Goal: Task Accomplishment & Management: Manage account settings

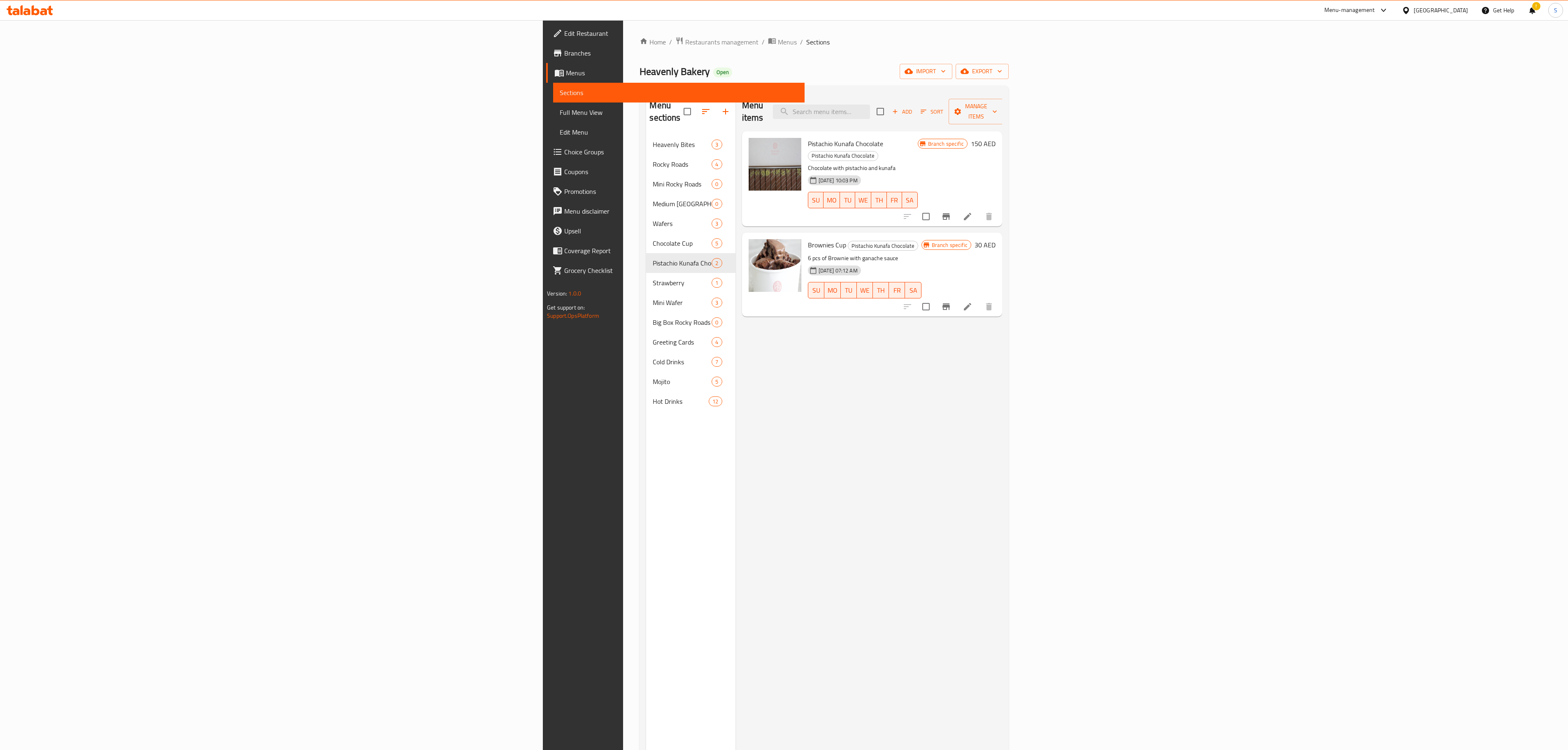
click at [623, 35] on div "Home / Restaurants management / Menus / Sections Heavenly Bakery Open import ex…" at bounding box center [824, 442] width 402 height 844
click at [686, 38] on span "Restaurants management" at bounding box center [723, 42] width 74 height 10
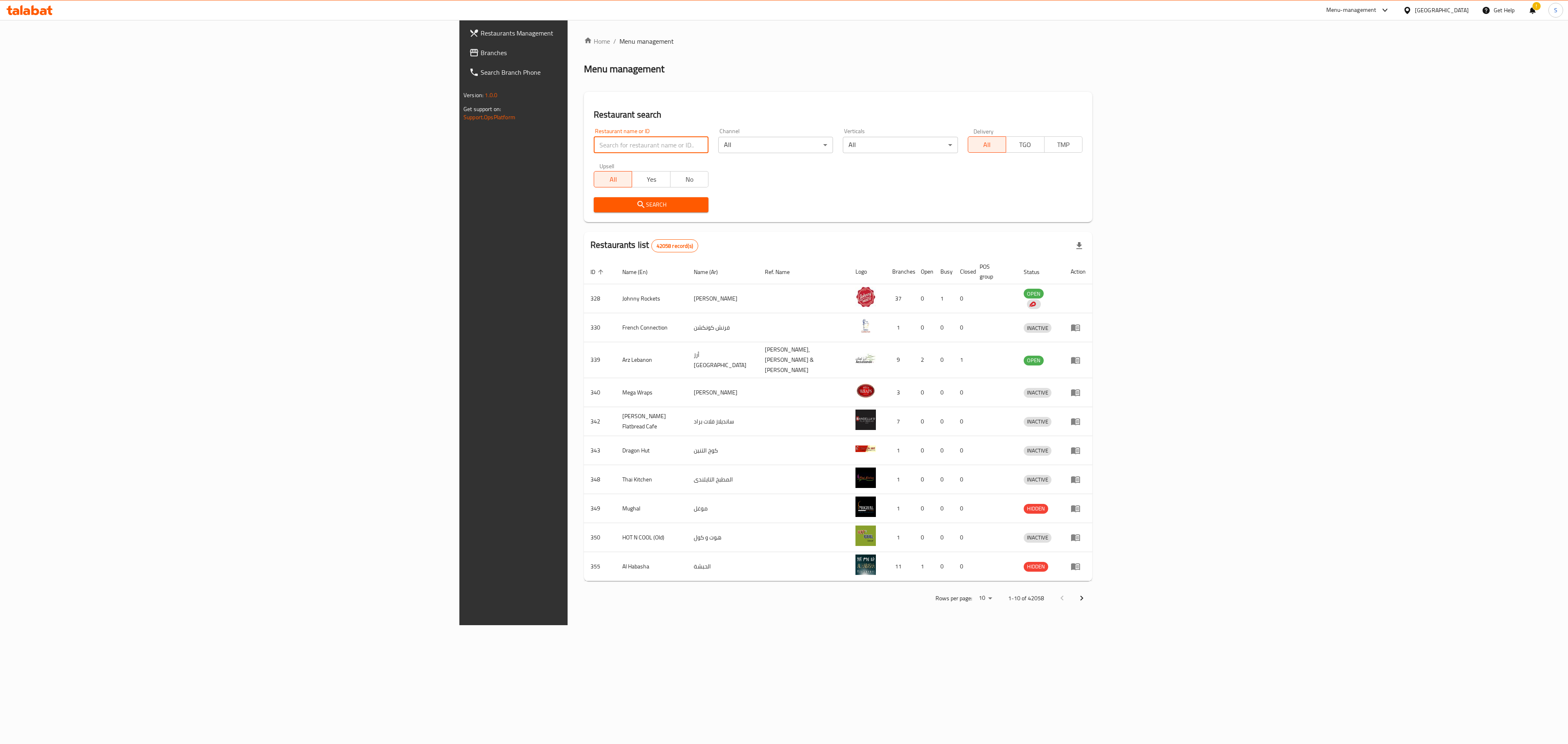
drag, startPoint x: 358, startPoint y: 143, endPoint x: 366, endPoint y: 141, distance: 8.2
click at [594, 143] on input "search" at bounding box center [651, 145] width 114 height 17
type input "pistach and more"
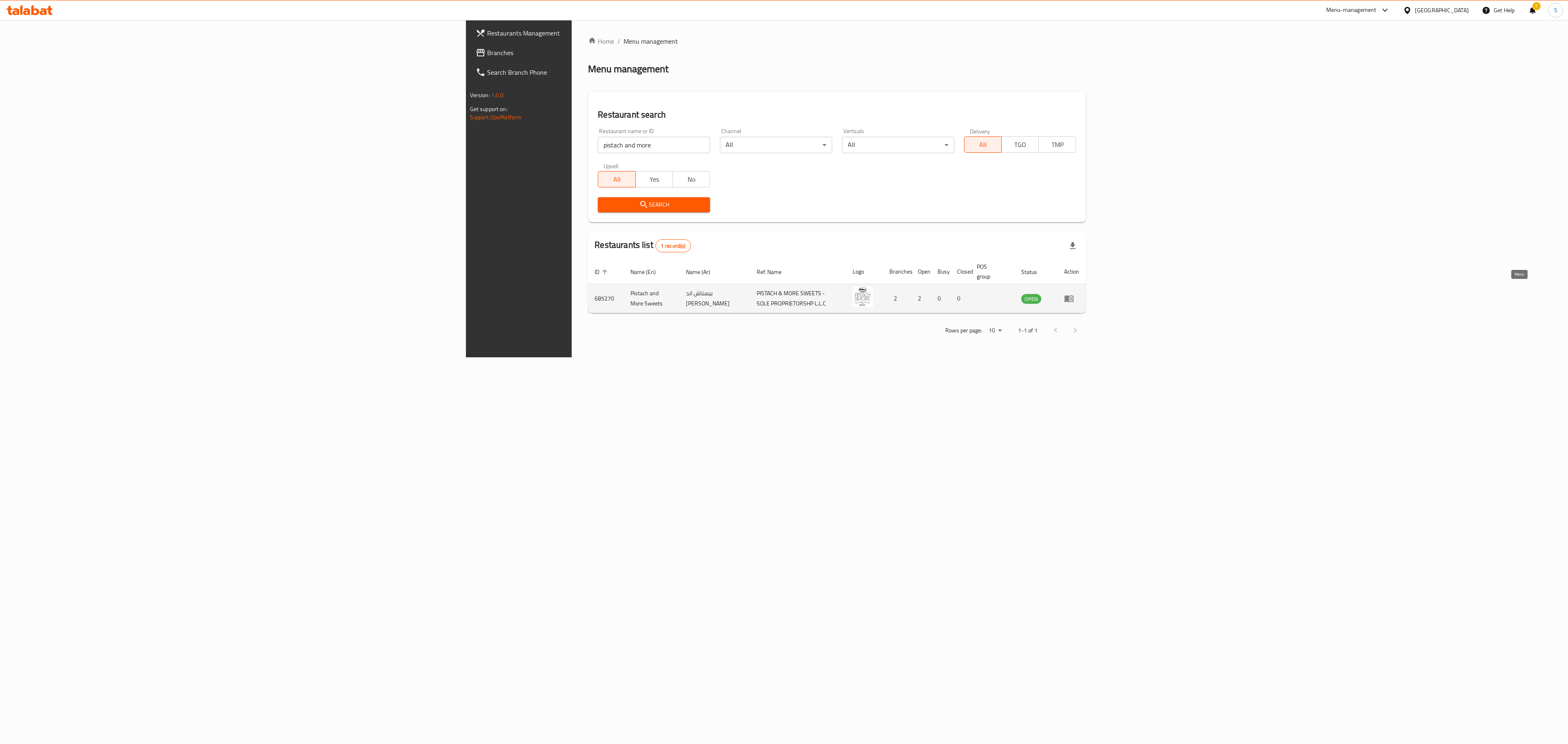
click at [1074, 294] on icon "enhanced table" at bounding box center [1069, 299] width 10 height 10
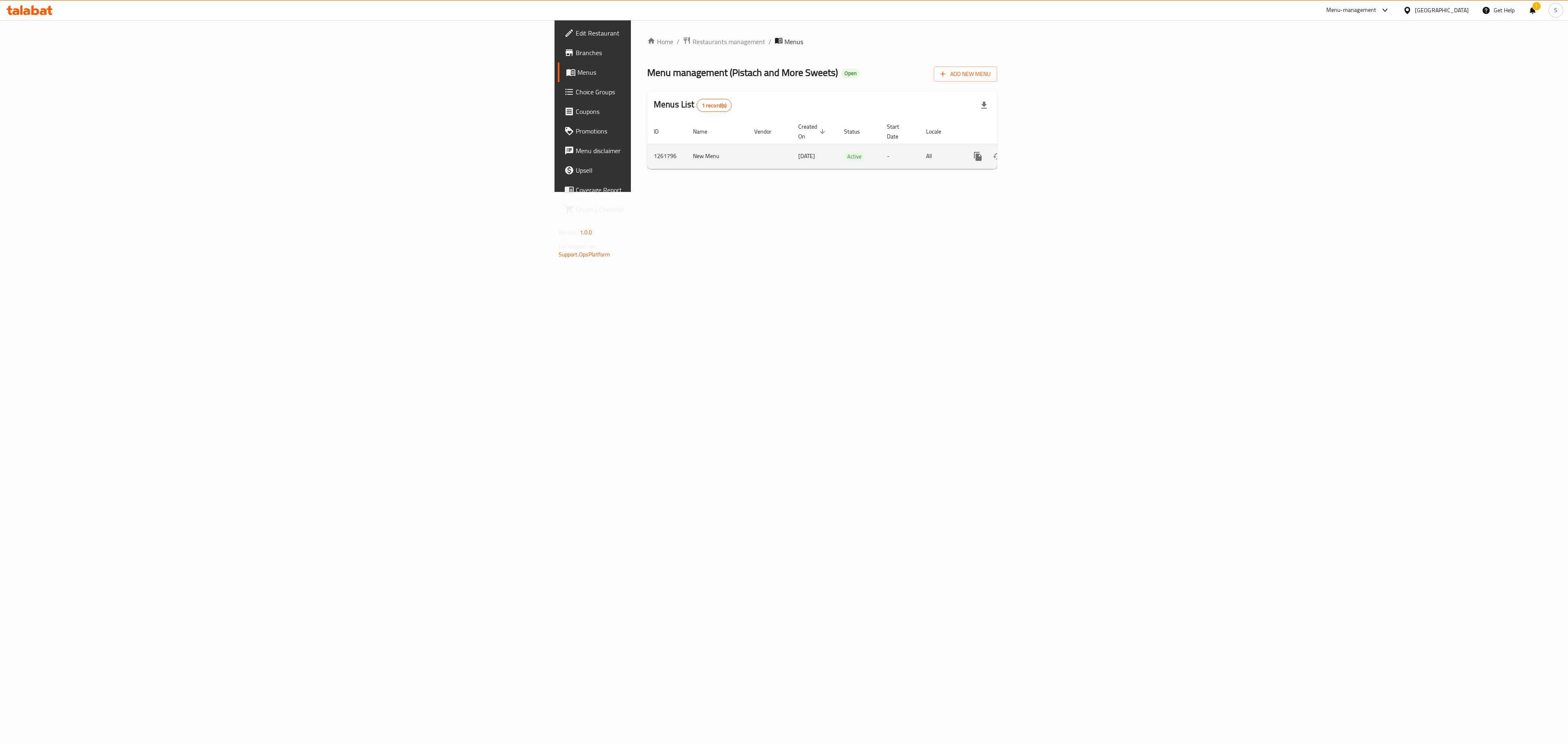
drag, startPoint x: 1534, startPoint y: 138, endPoint x: 1531, endPoint y: 143, distance: 5.8
click at [1053, 143] on td "enhanced table" at bounding box center [1007, 156] width 91 height 25
click at [1042, 152] on icon "enhanced table" at bounding box center [1037, 157] width 10 height 10
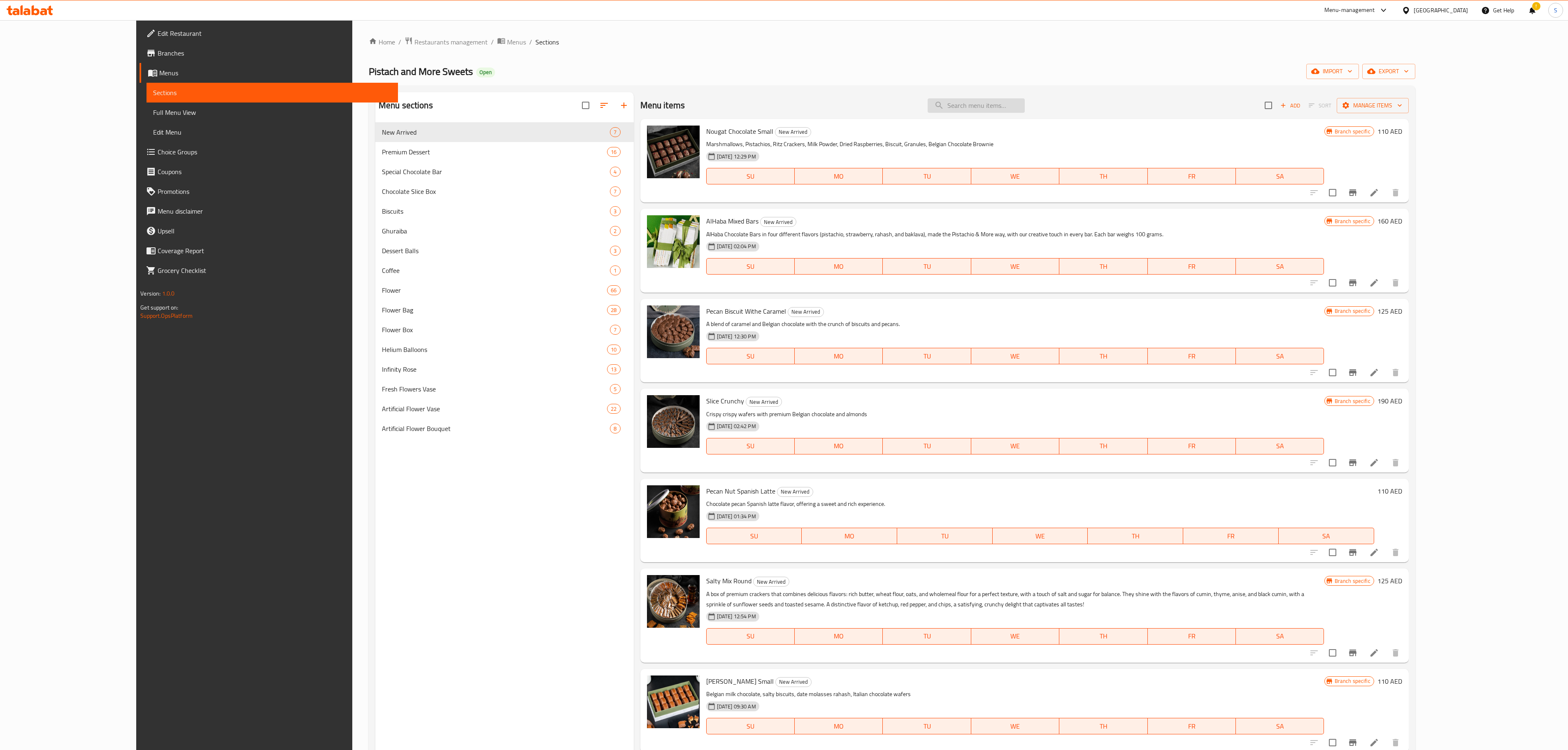
click at [1025, 109] on input "search" at bounding box center [976, 105] width 97 height 14
type input "h"
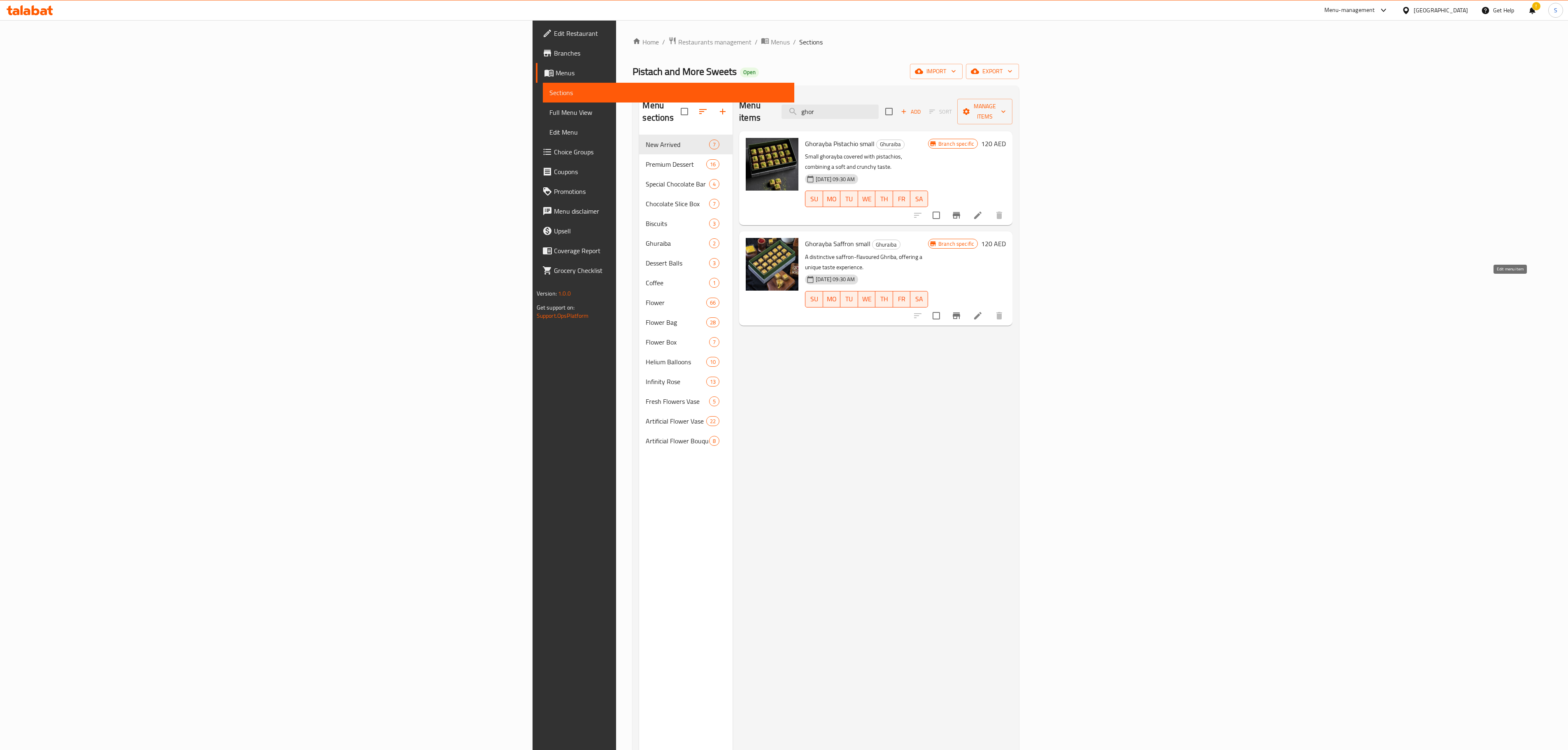
type input "ghor"
click at [983, 311] on icon at bounding box center [978, 316] width 10 height 10
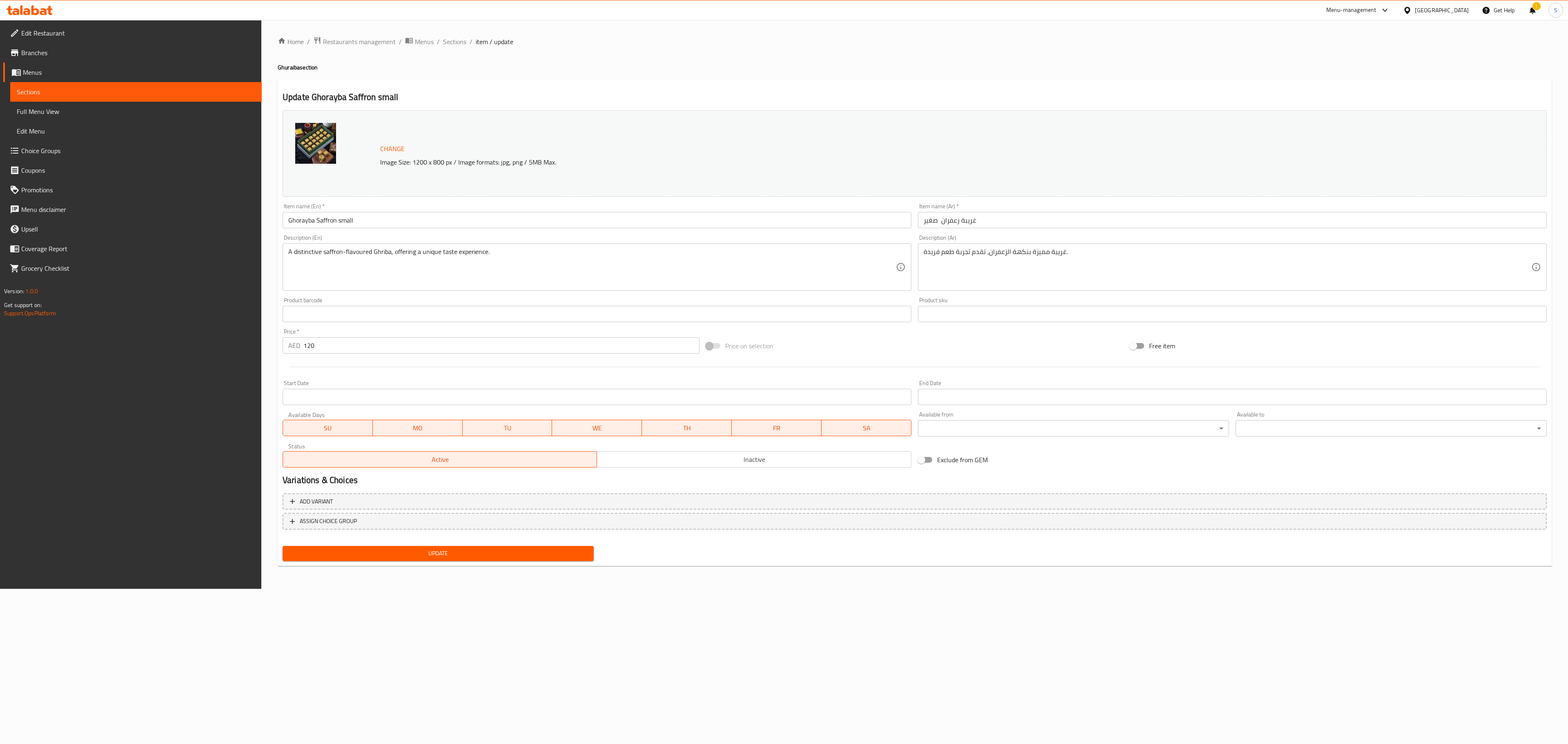
click at [329, 348] on input "120" at bounding box center [501, 346] width 396 height 17
type input "149"
click at [466, 564] on div "Update" at bounding box center [438, 553] width 318 height 22
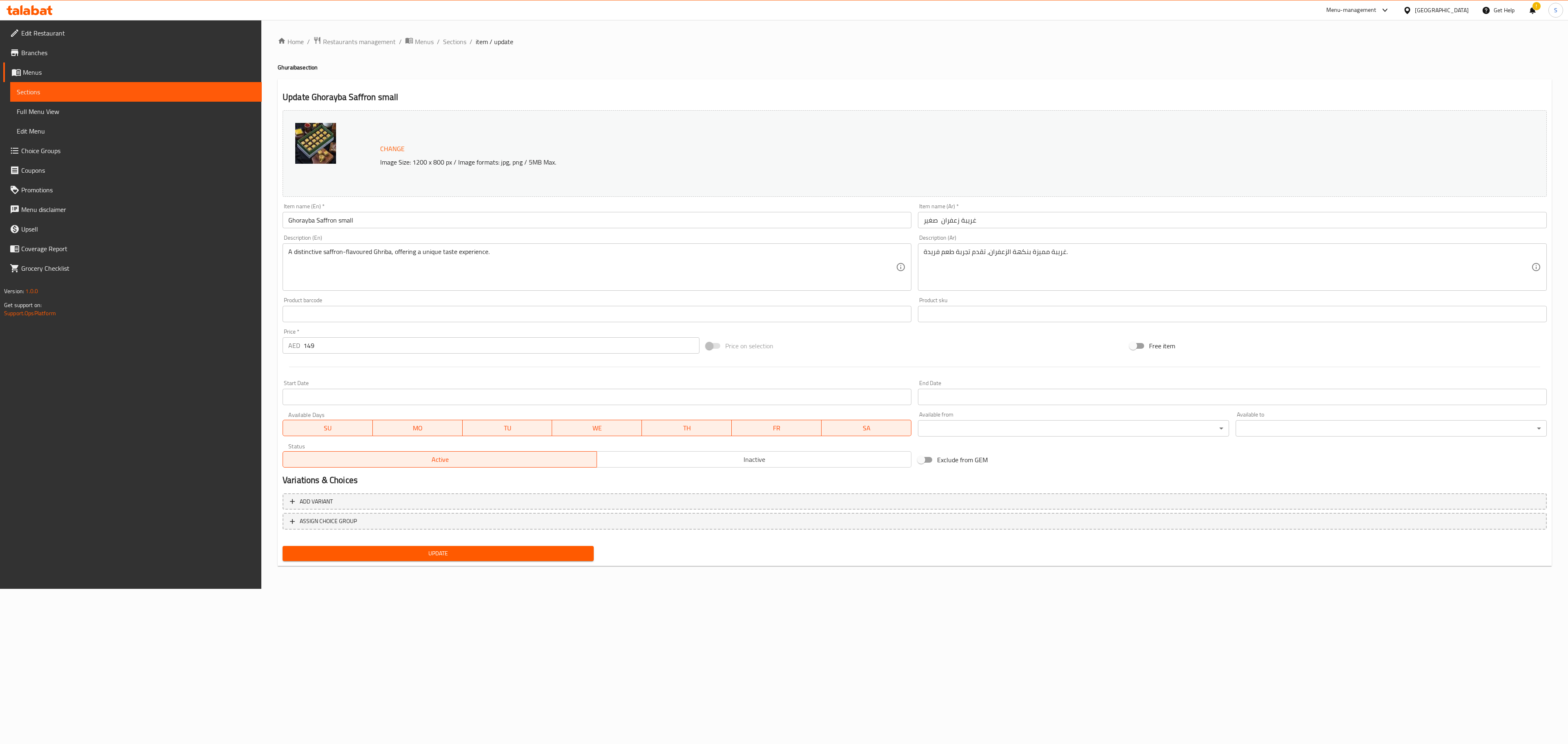
drag, startPoint x: 466, startPoint y: 564, endPoint x: 469, endPoint y: 555, distance: 9.5
click at [466, 561] on div "Update" at bounding box center [438, 553] width 318 height 22
click at [469, 552] on span "Update" at bounding box center [437, 553] width 298 height 10
click at [334, 41] on span "Restaurants management" at bounding box center [359, 41] width 73 height 10
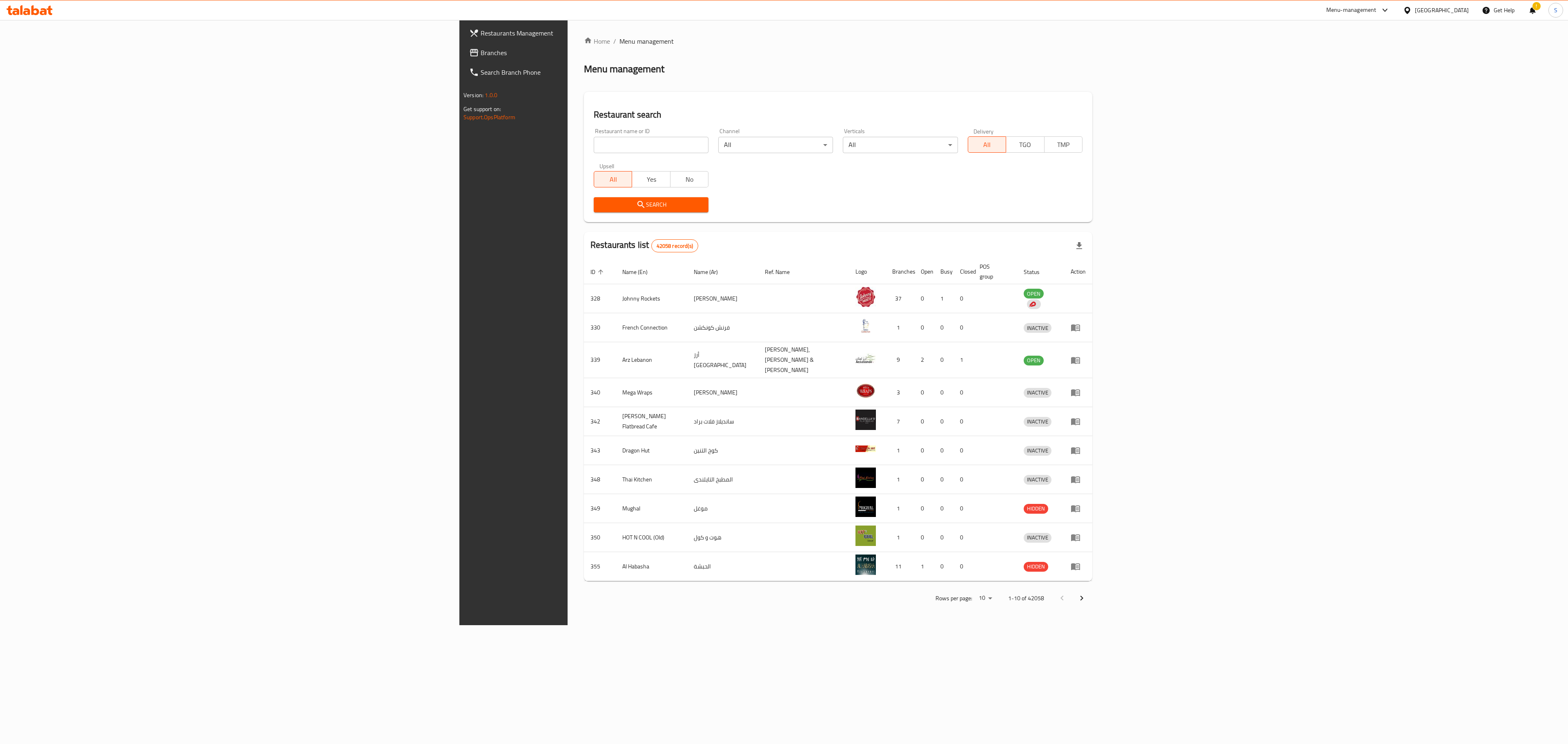
click at [594, 149] on input "search" at bounding box center [651, 145] width 114 height 17
type input "its cookies"
click button "Search" at bounding box center [651, 205] width 114 height 15
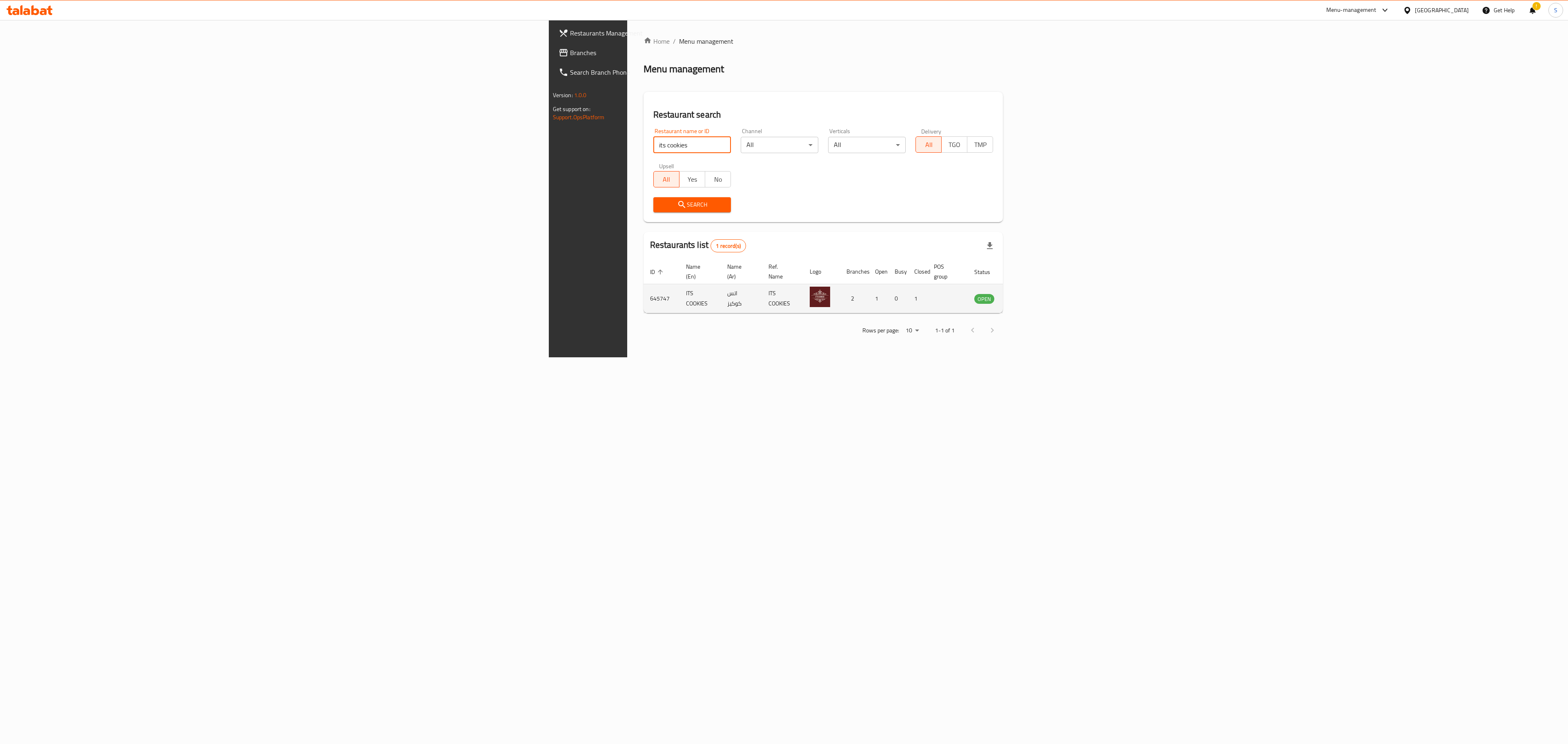
click at [1026, 295] on icon "enhanced table" at bounding box center [1022, 299] width 9 height 7
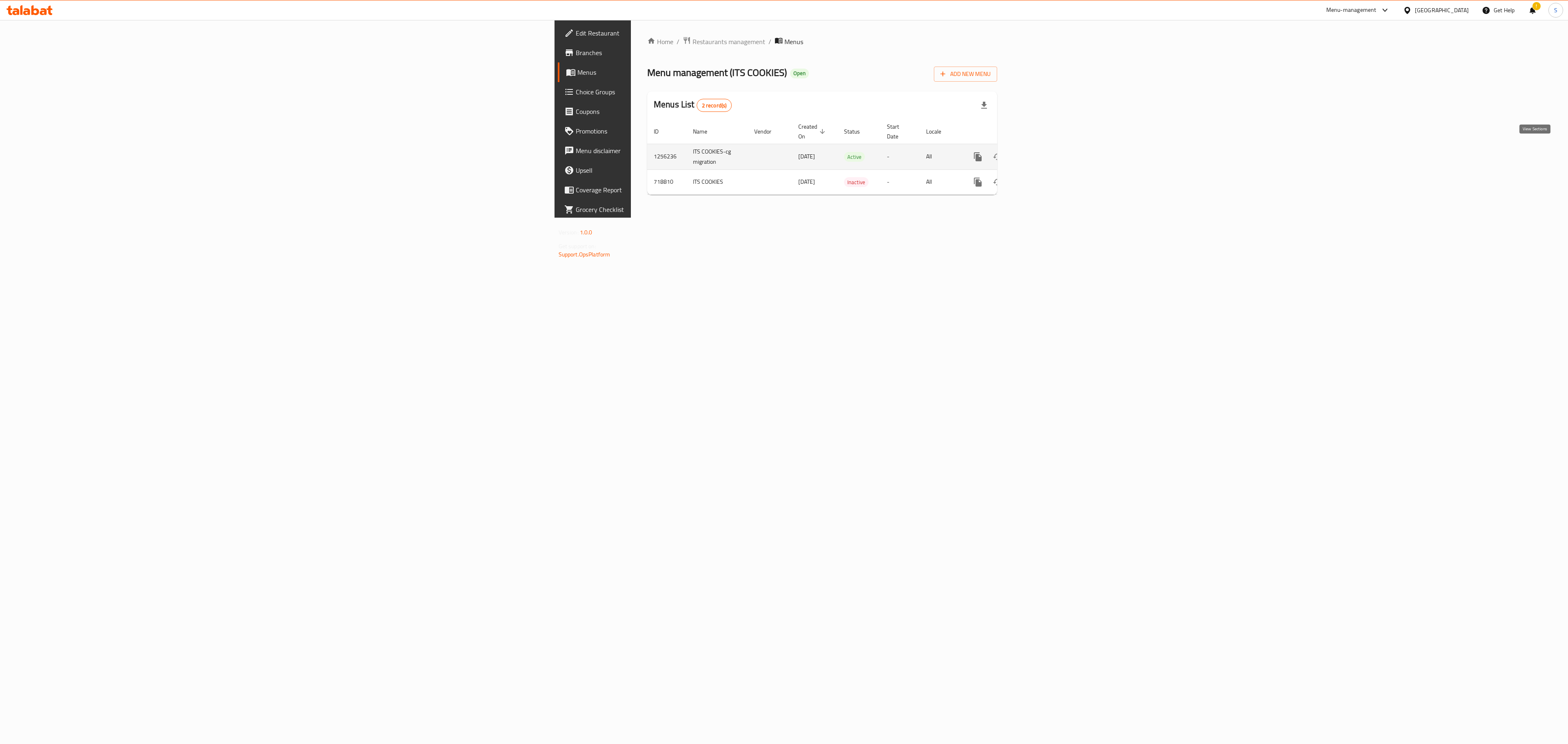
click at [1040, 153] on icon "enhanced table" at bounding box center [1036, 157] width 7 height 7
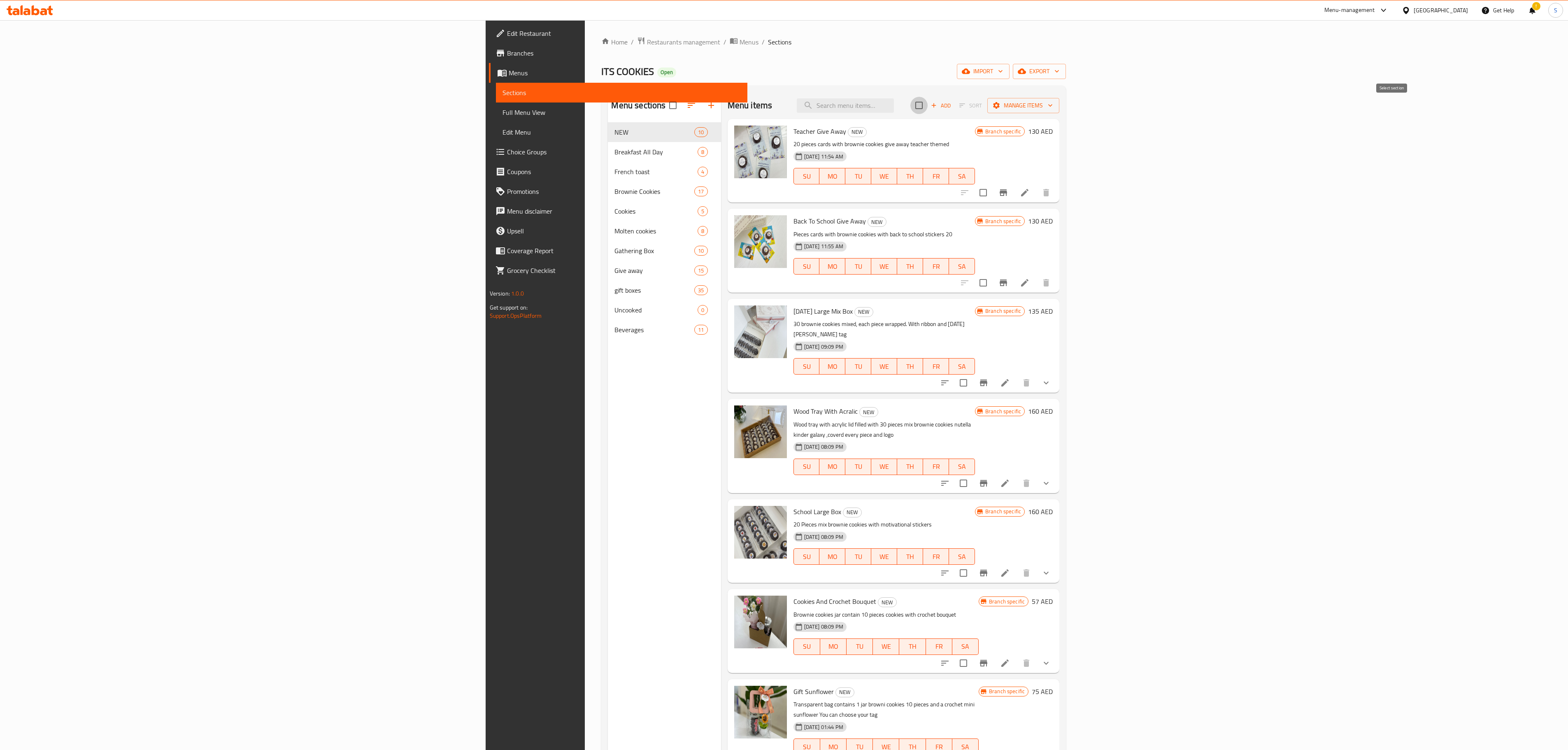
click at [927, 111] on input "checkbox" at bounding box center [919, 105] width 18 height 18
checkbox input "true"
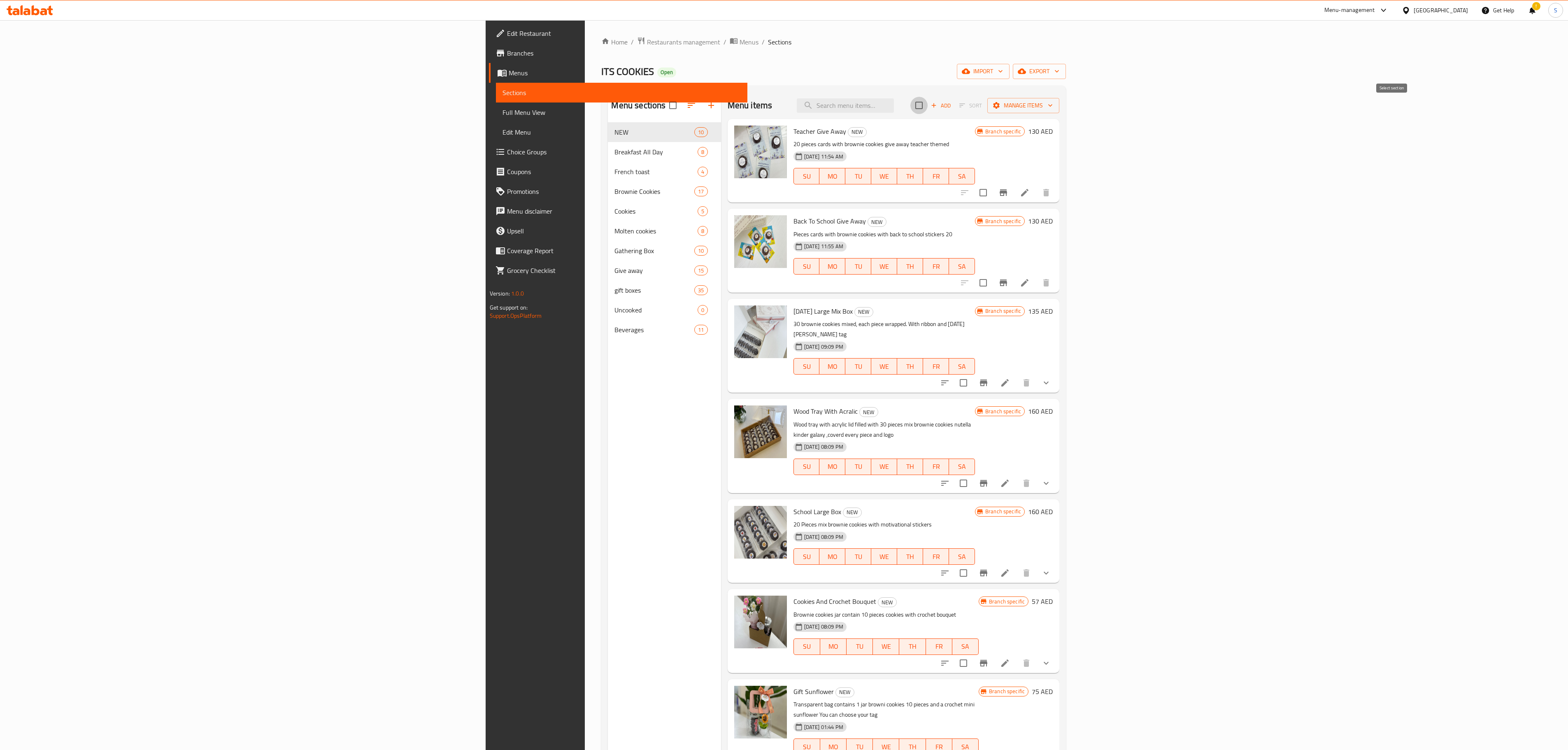
checkbox input "true"
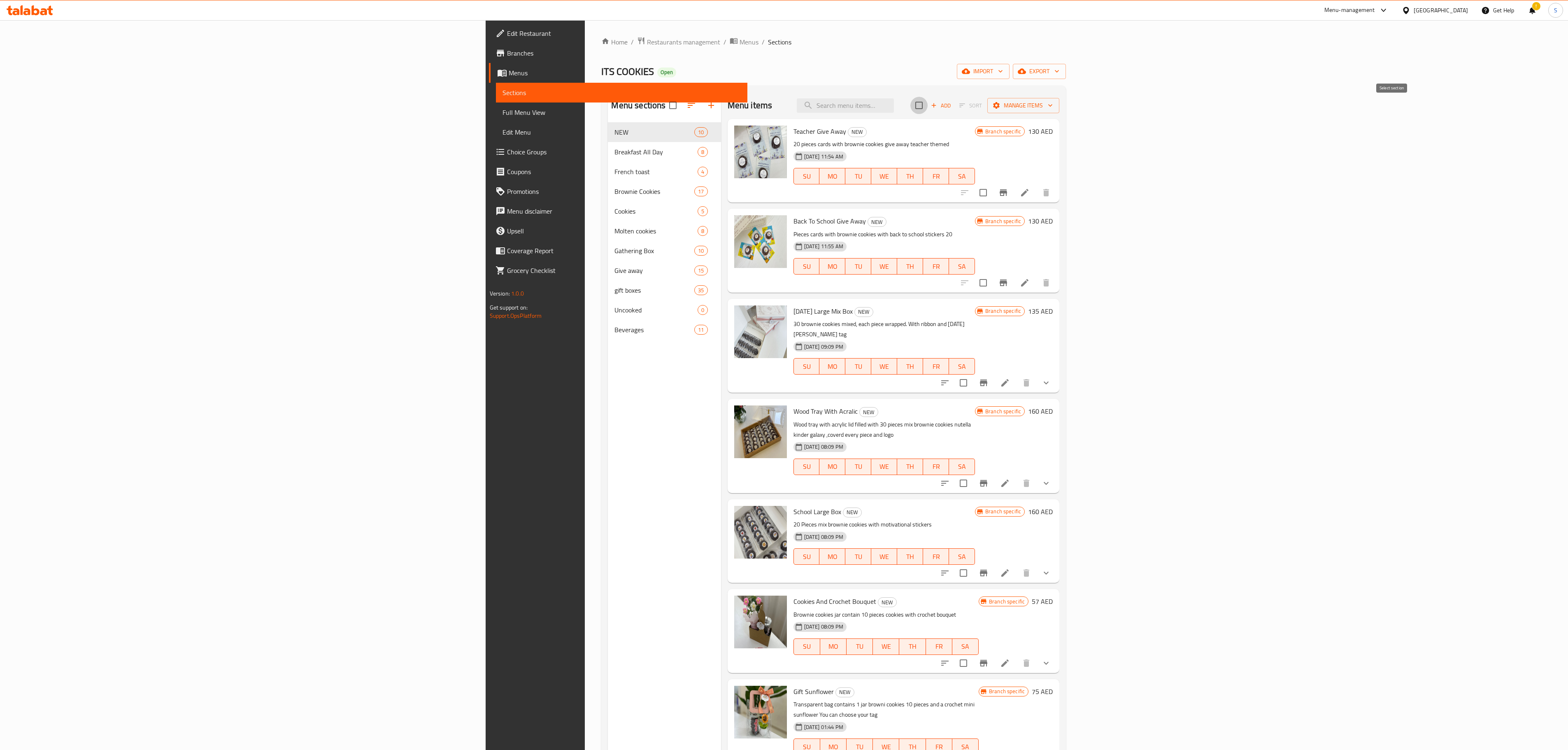
checkbox input "true"
click at [927, 111] on input "checkbox" at bounding box center [919, 105] width 18 height 18
checkbox input "false"
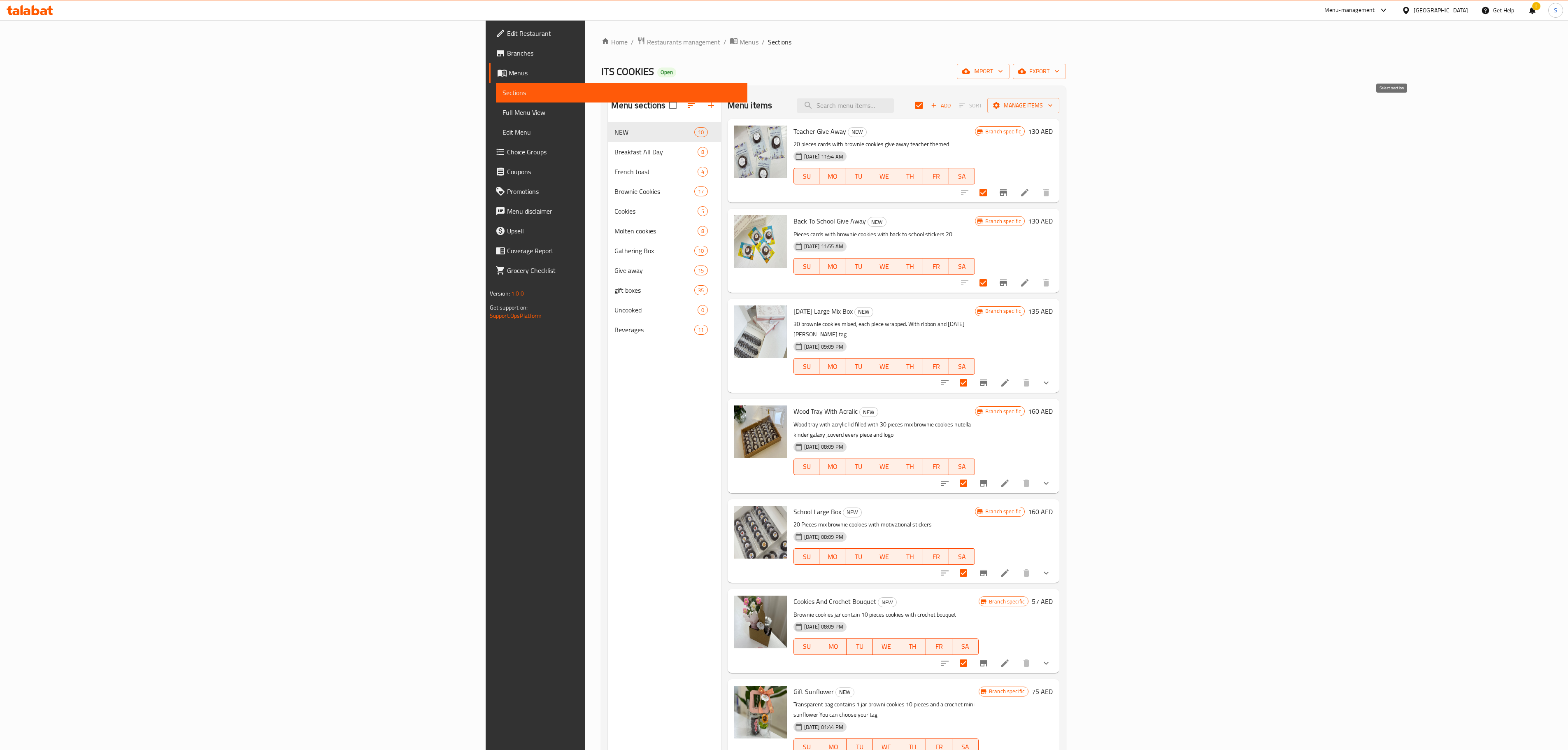
checkbox input "false"
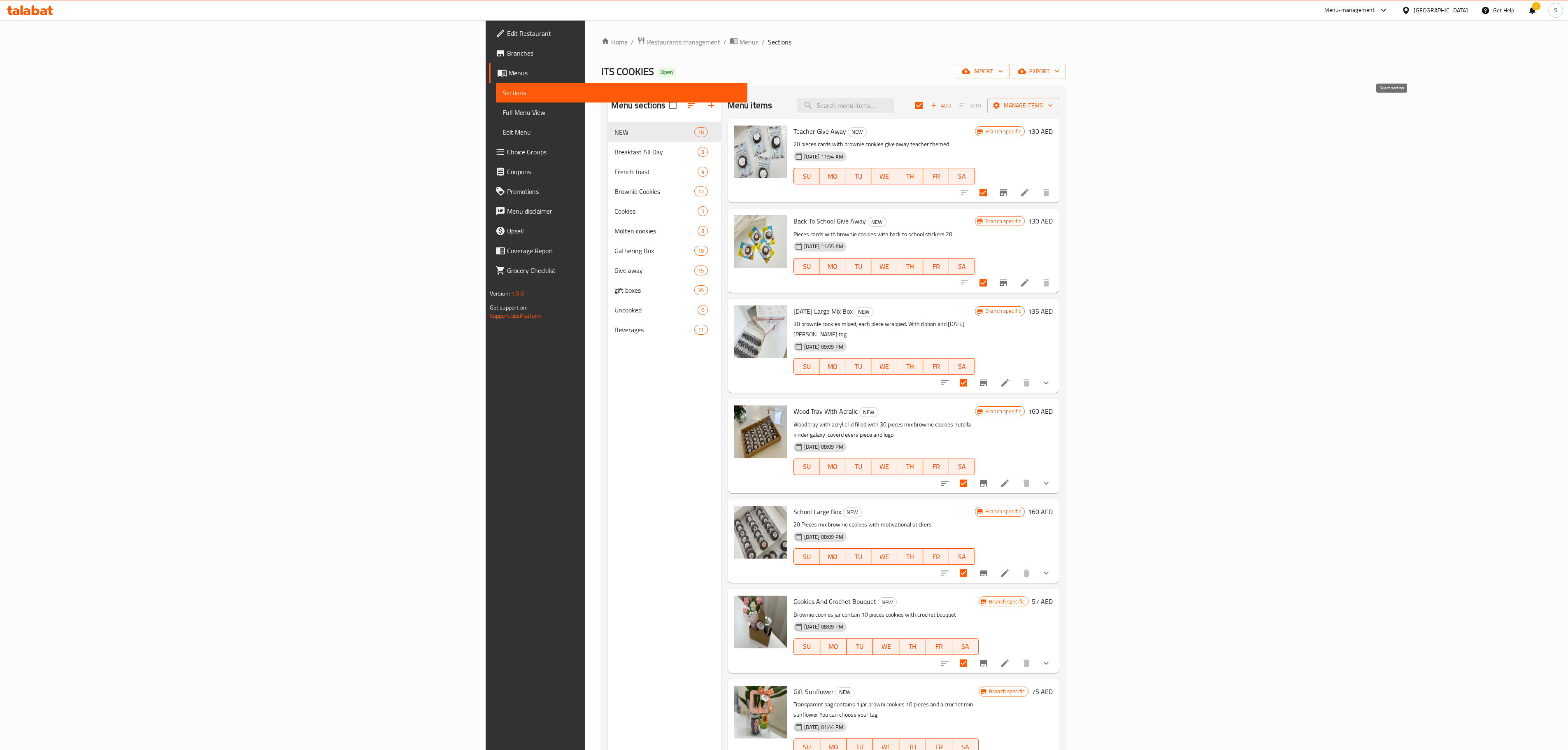
checkbox input "false"
click at [988, 105] on span "Sort" at bounding box center [971, 105] width 33 height 13
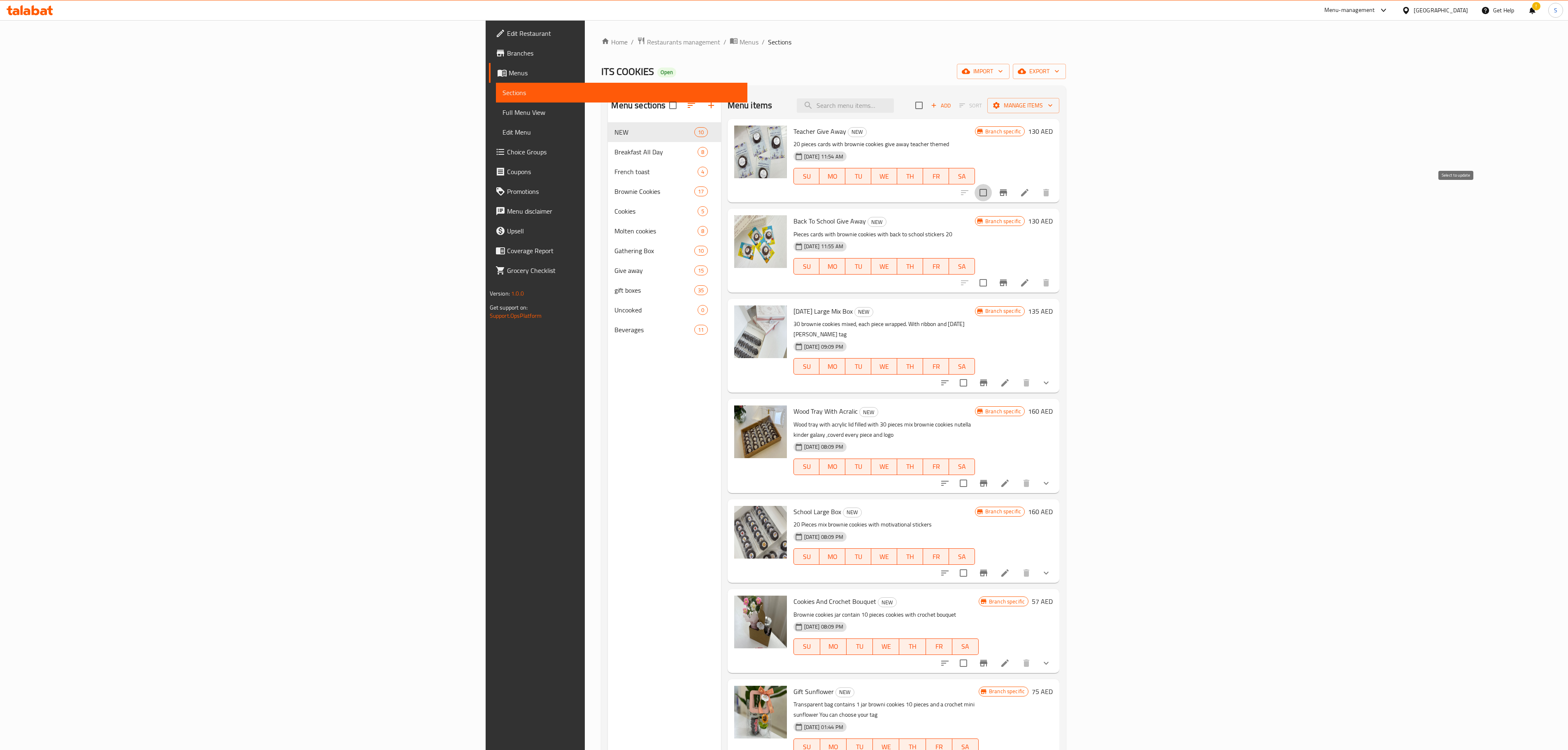
click at [992, 195] on input "checkbox" at bounding box center [983, 192] width 18 height 18
click at [1056, 189] on div at bounding box center [1005, 193] width 101 height 20
click at [992, 190] on input "checkbox" at bounding box center [983, 192] width 18 height 18
checkbox input "false"
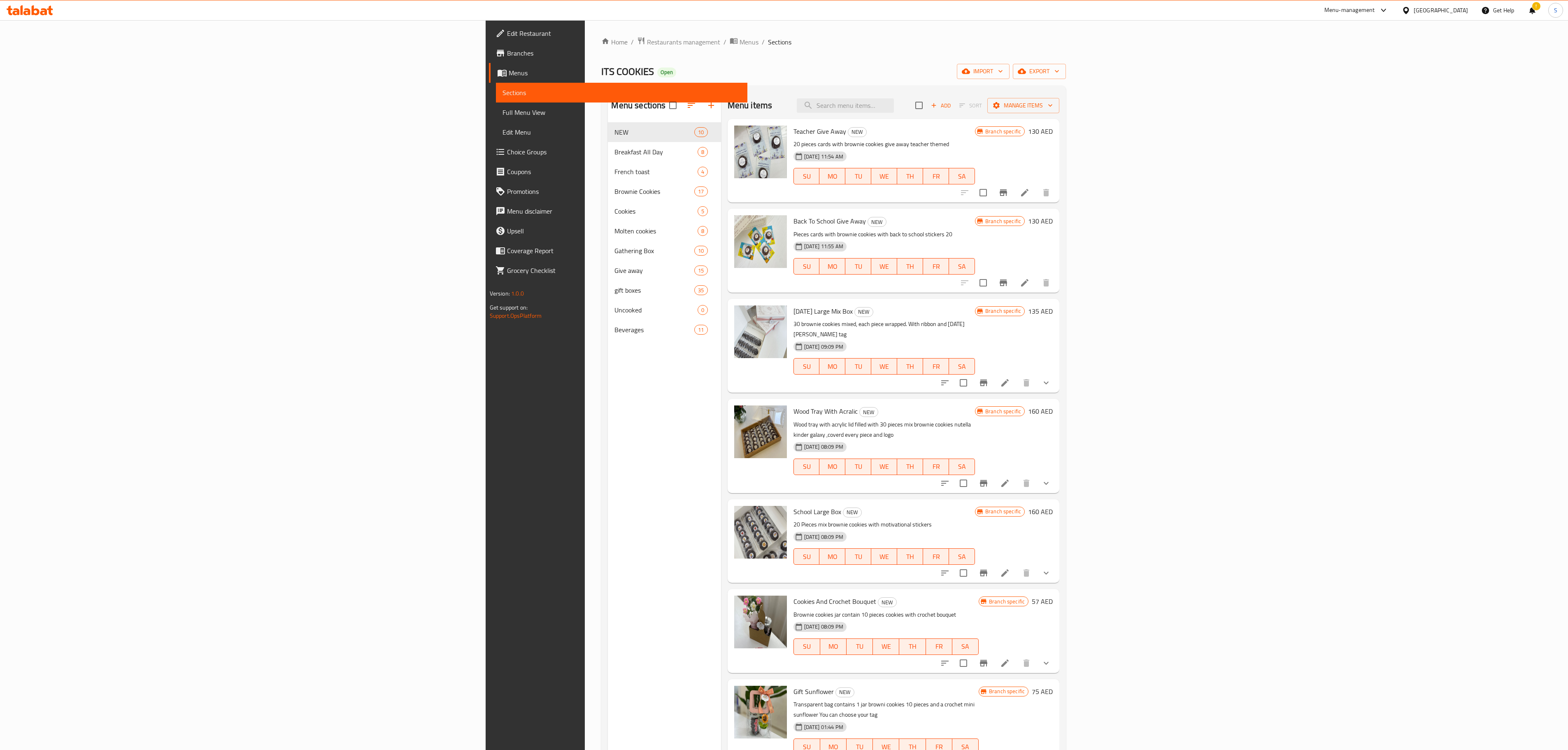
click at [988, 103] on span "Sort" at bounding box center [971, 105] width 33 height 13
click at [927, 105] on input "checkbox" at bounding box center [919, 105] width 18 height 18
checkbox input "true"
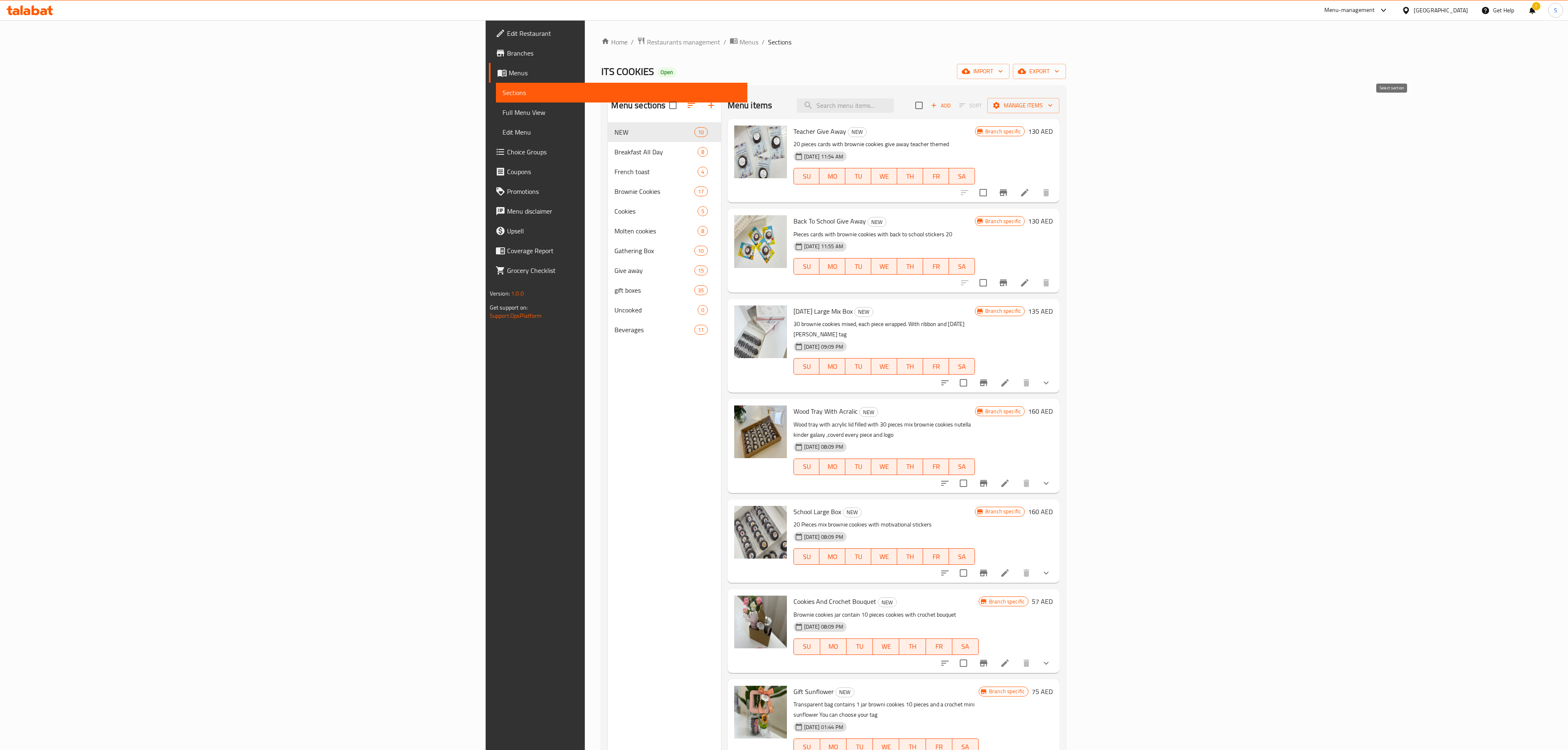
checkbox input "true"
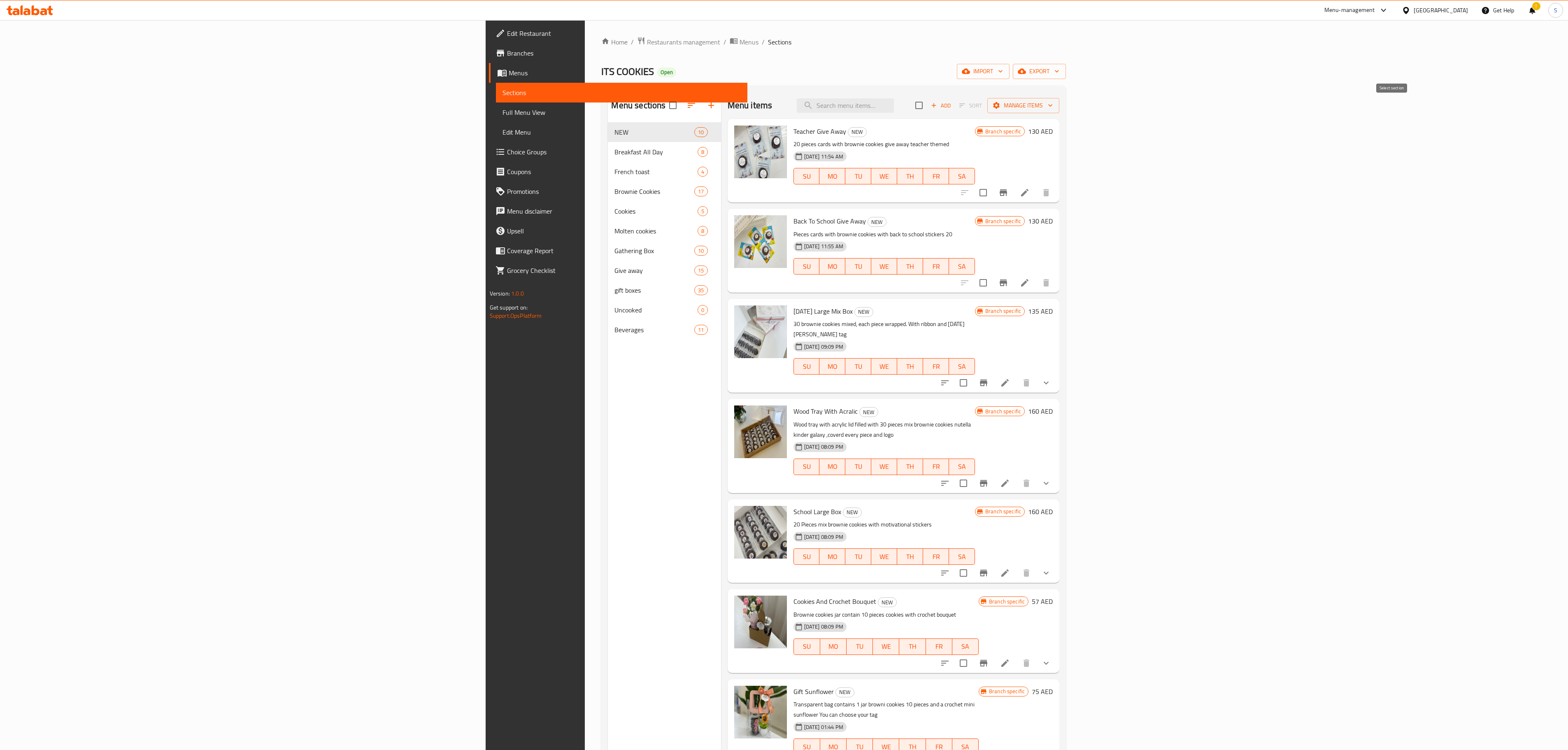
checkbox input "true"
click at [927, 105] on input "checkbox" at bounding box center [919, 105] width 18 height 18
checkbox input "false"
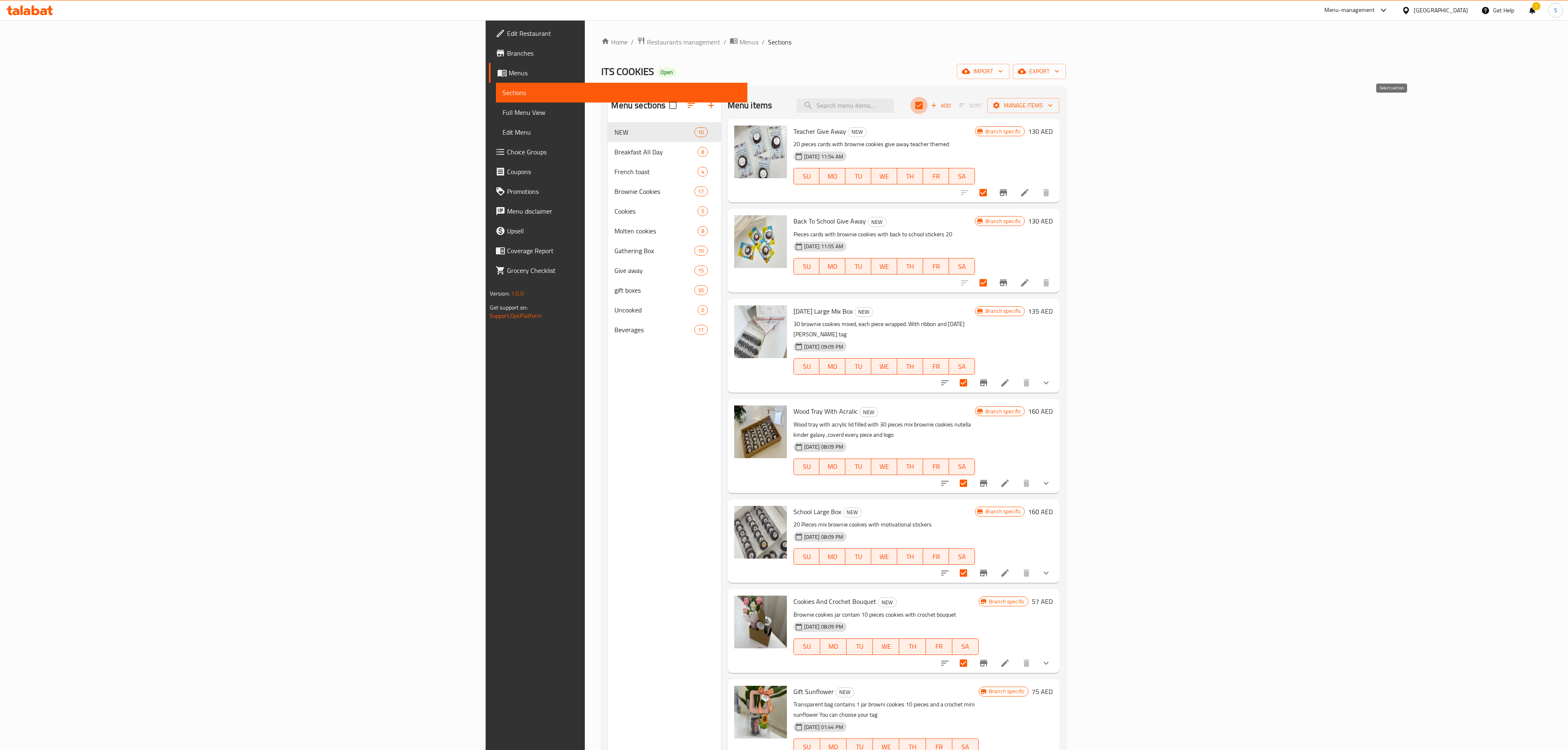
checkbox input "false"
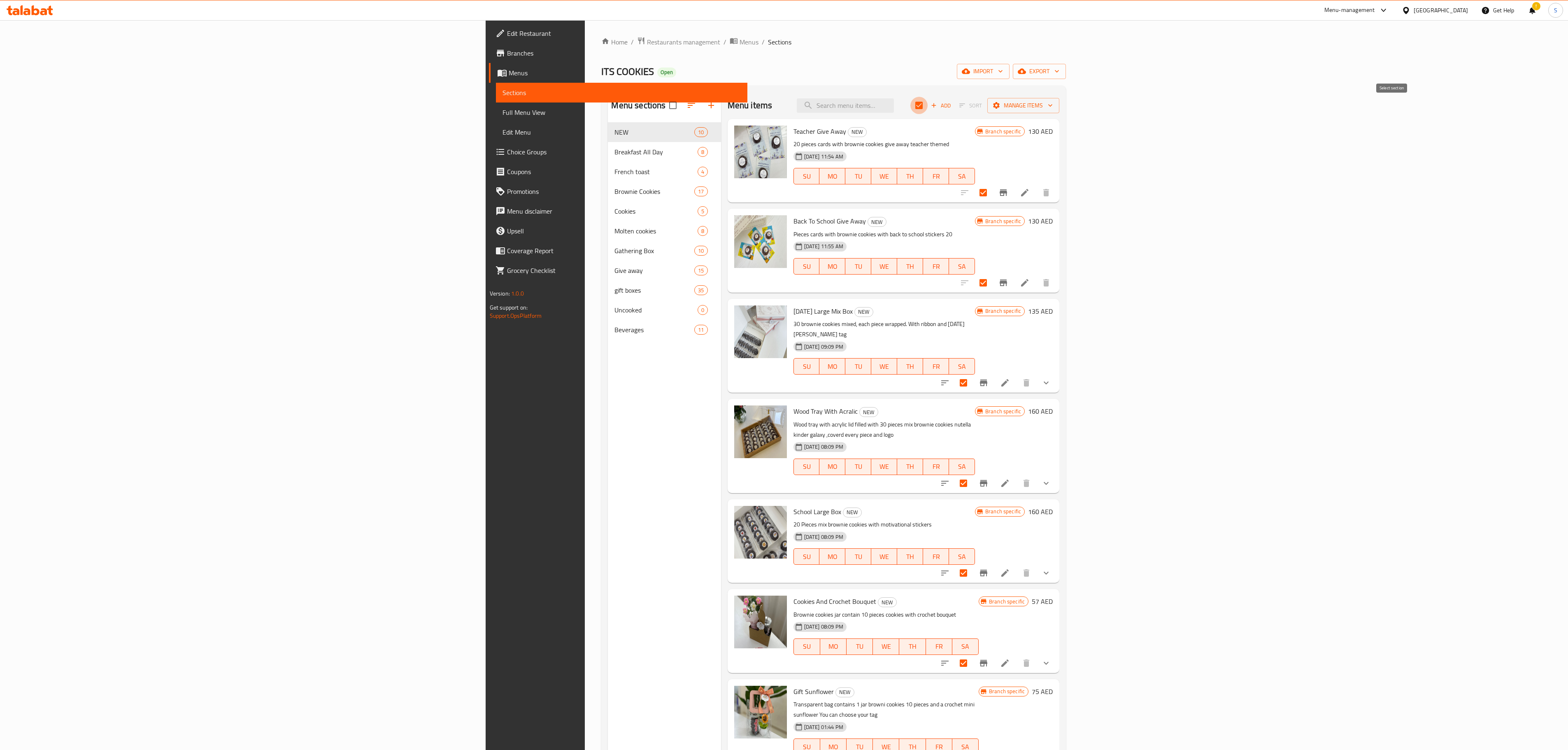
checkbox input "false"
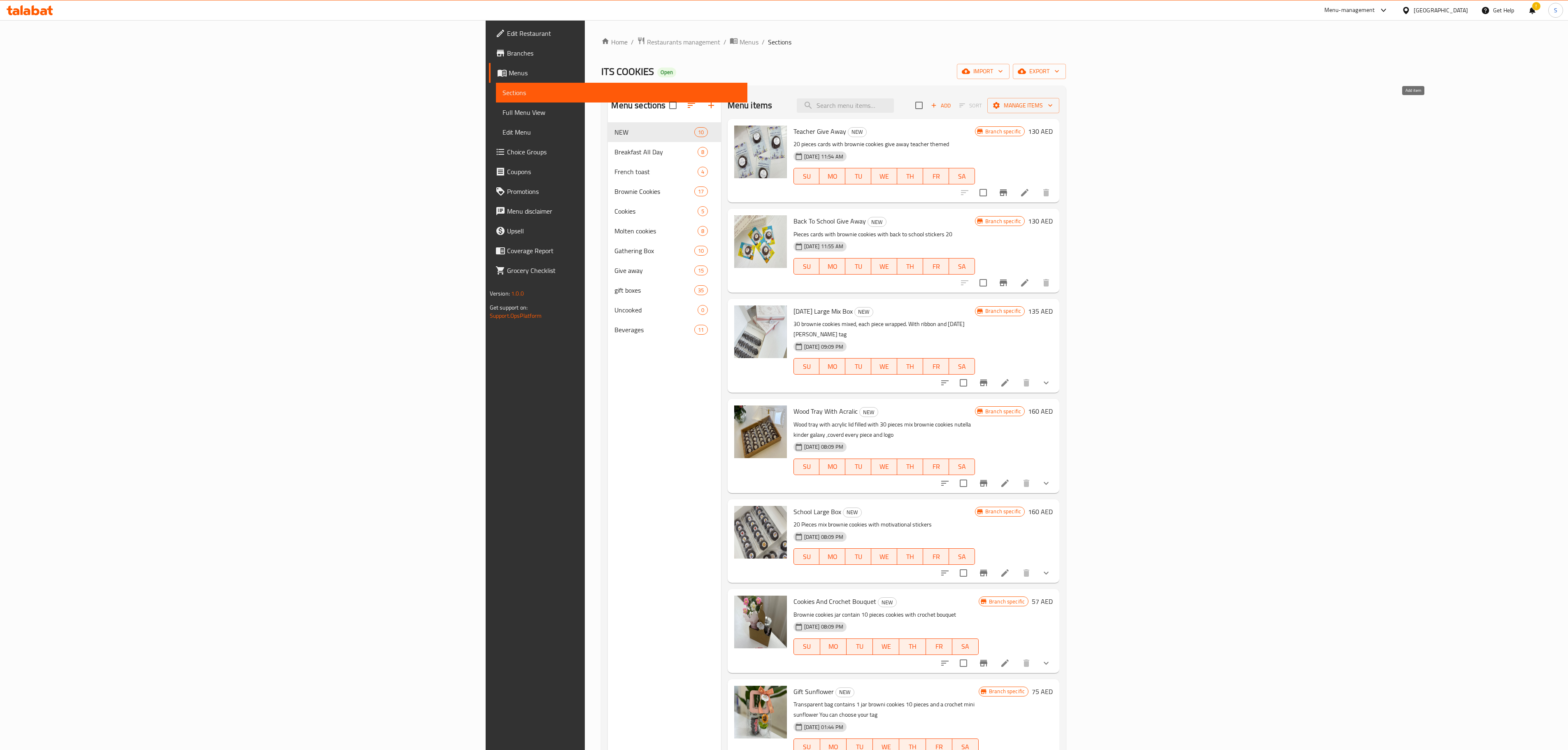
click at [937, 105] on icon "button" at bounding box center [933, 105] width 4 height 4
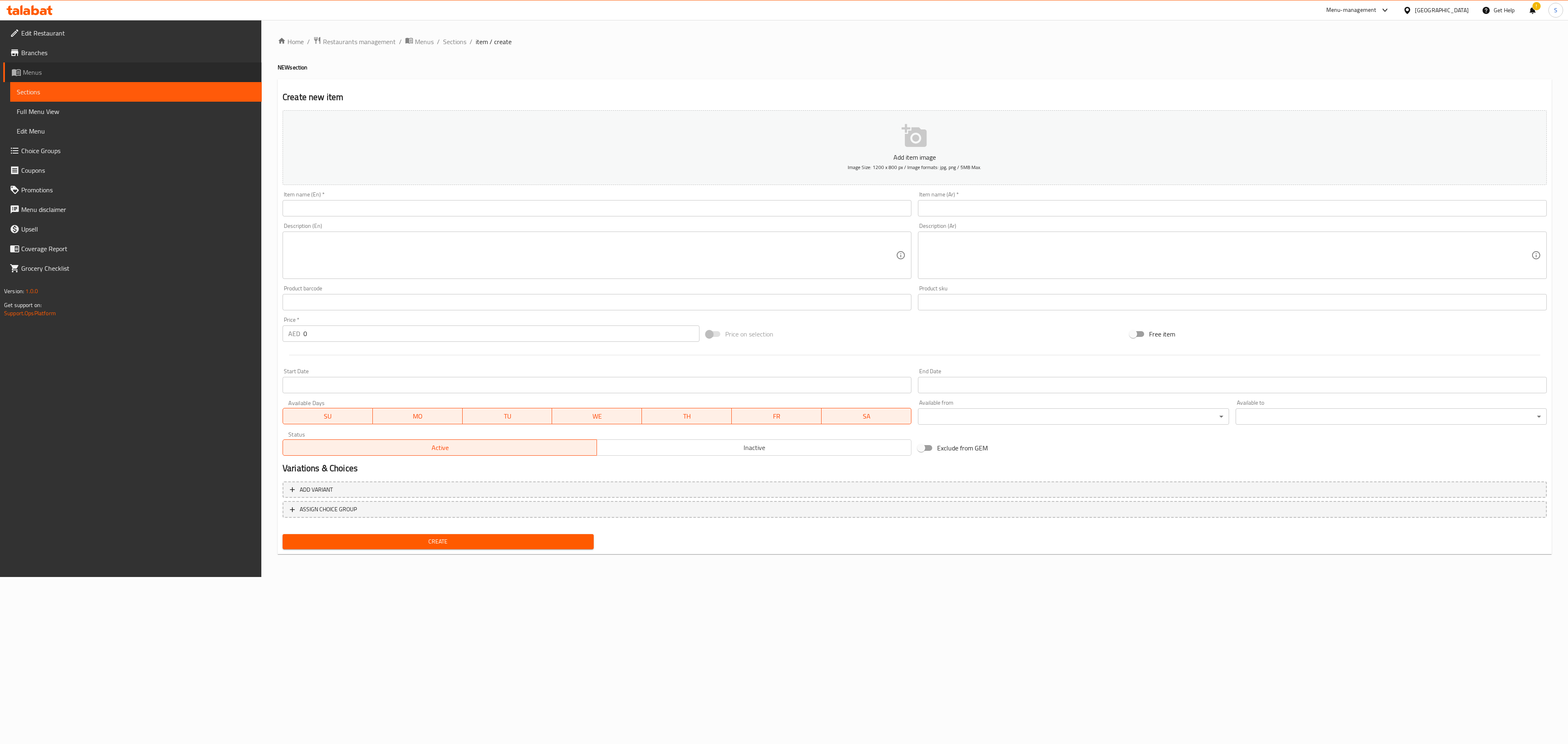
click at [52, 62] on link "Menus" at bounding box center [133, 72] width 259 height 20
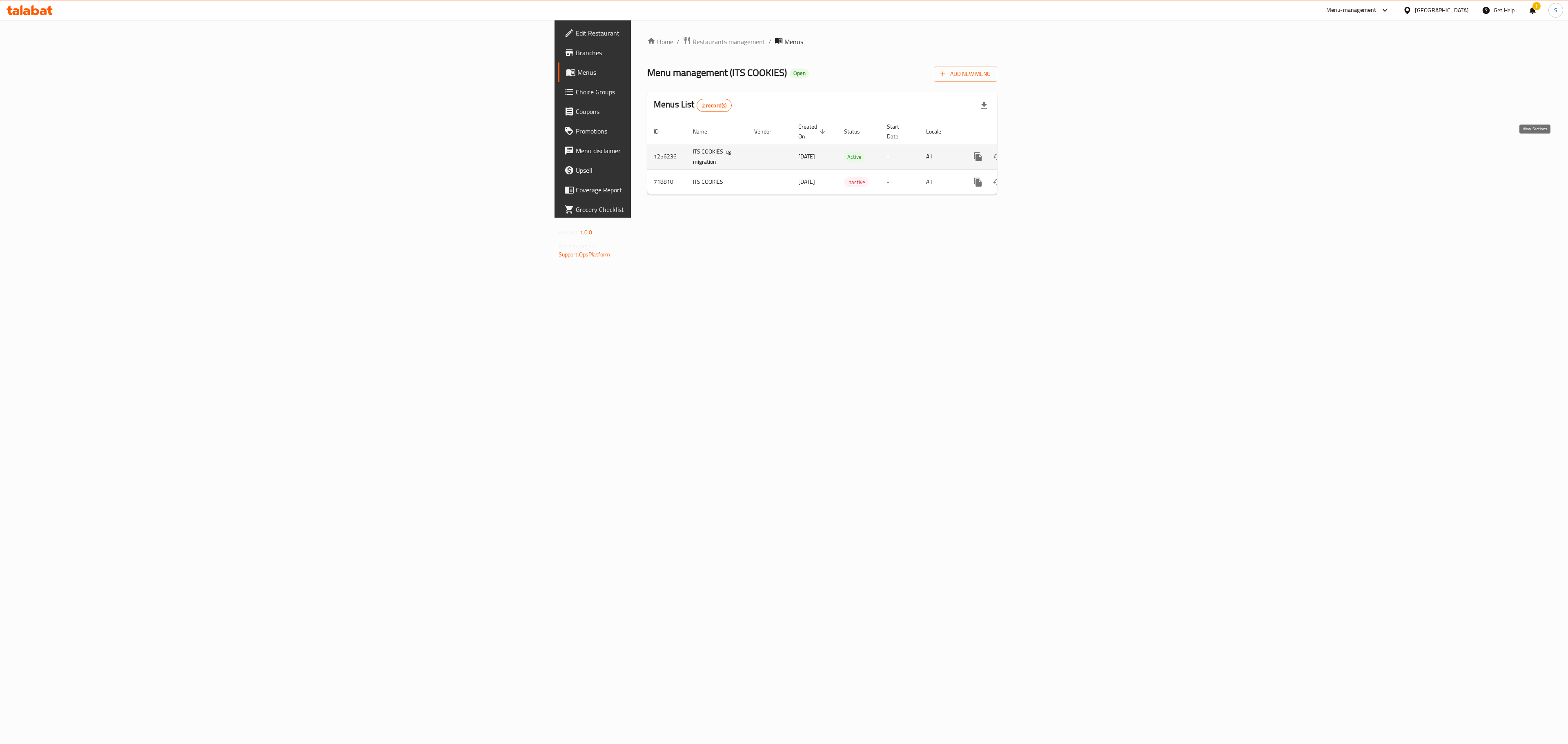
click at [1042, 152] on icon "enhanced table" at bounding box center [1037, 157] width 10 height 10
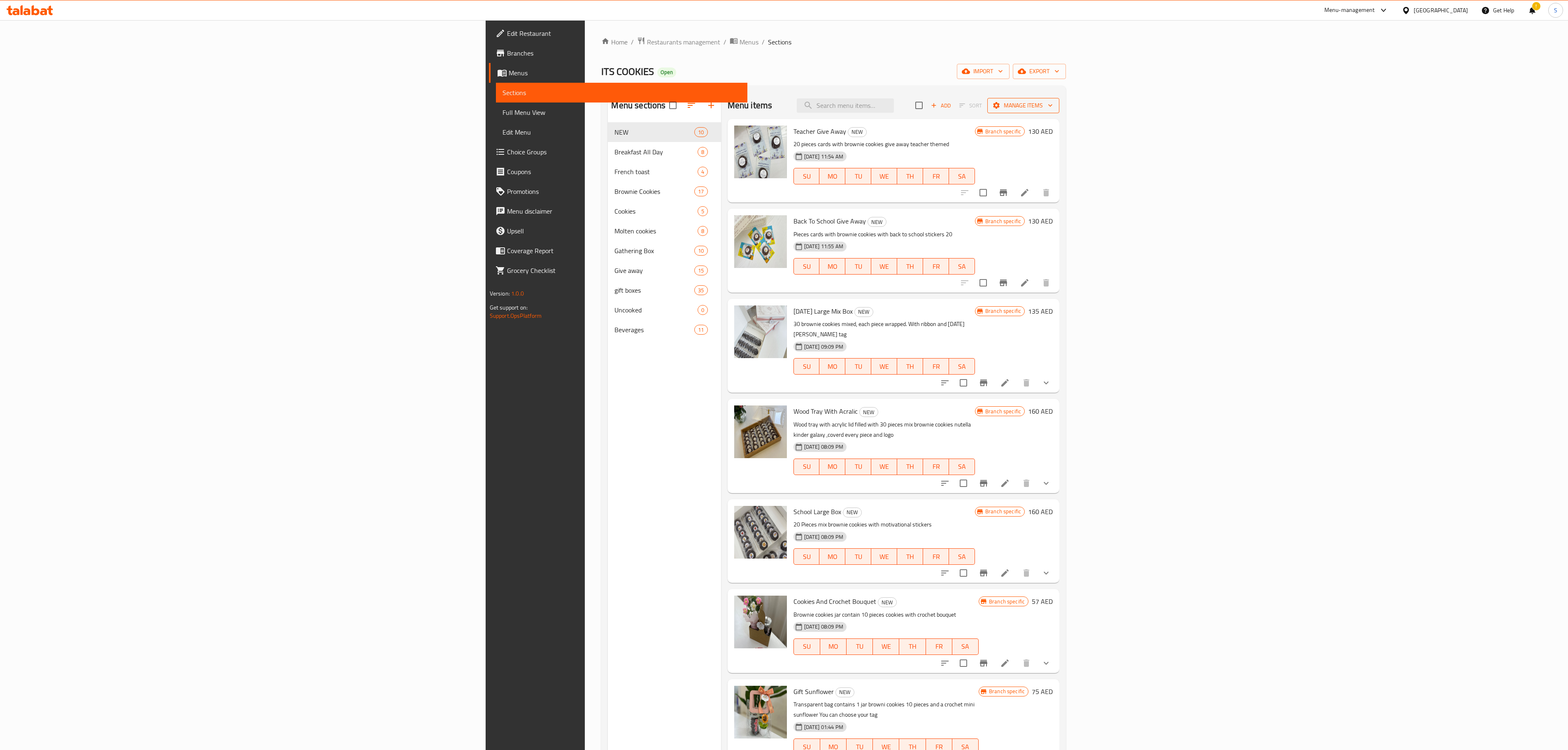
click at [1053, 110] on span "Manage items" at bounding box center [1024, 105] width 59 height 10
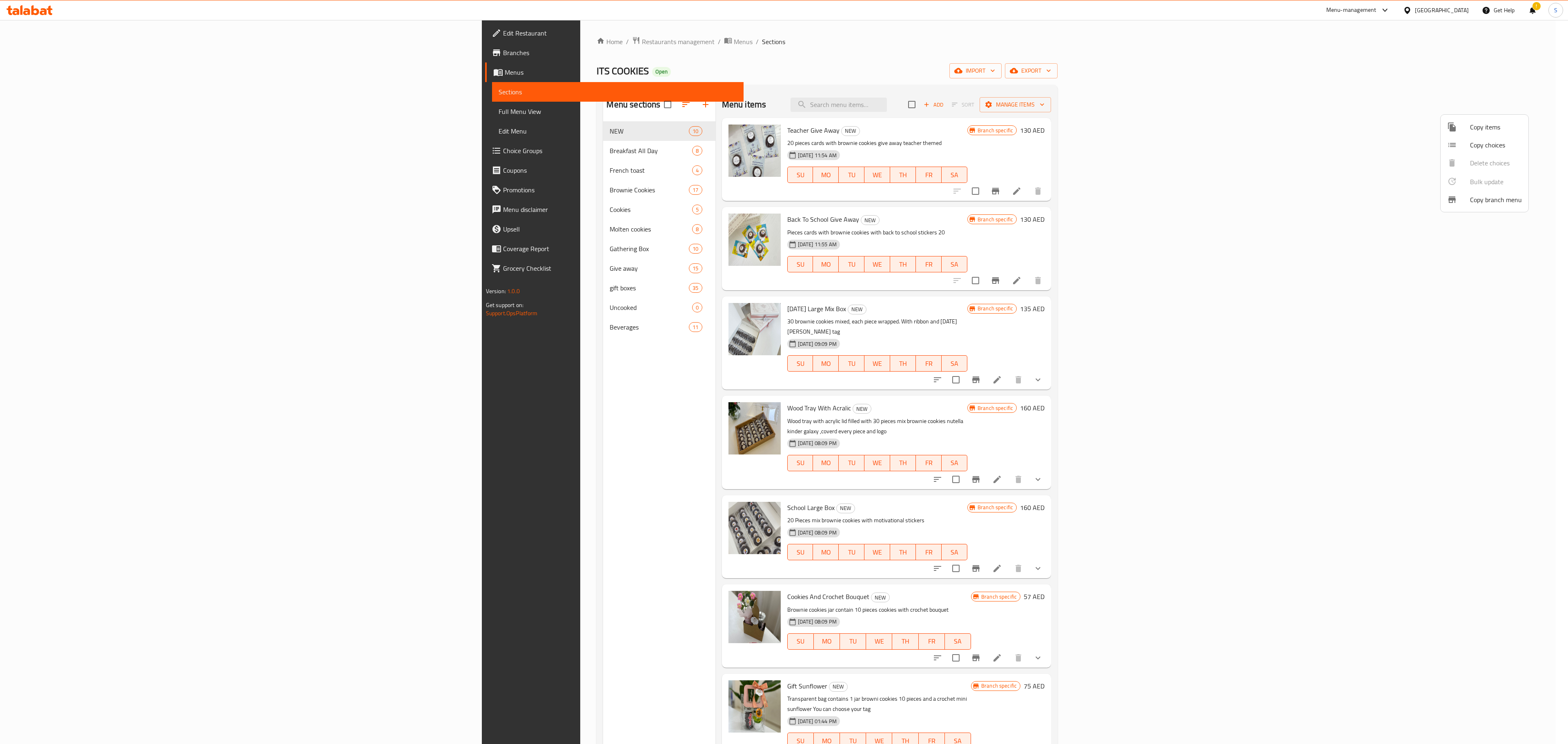
click at [1399, 139] on div at bounding box center [784, 372] width 1568 height 744
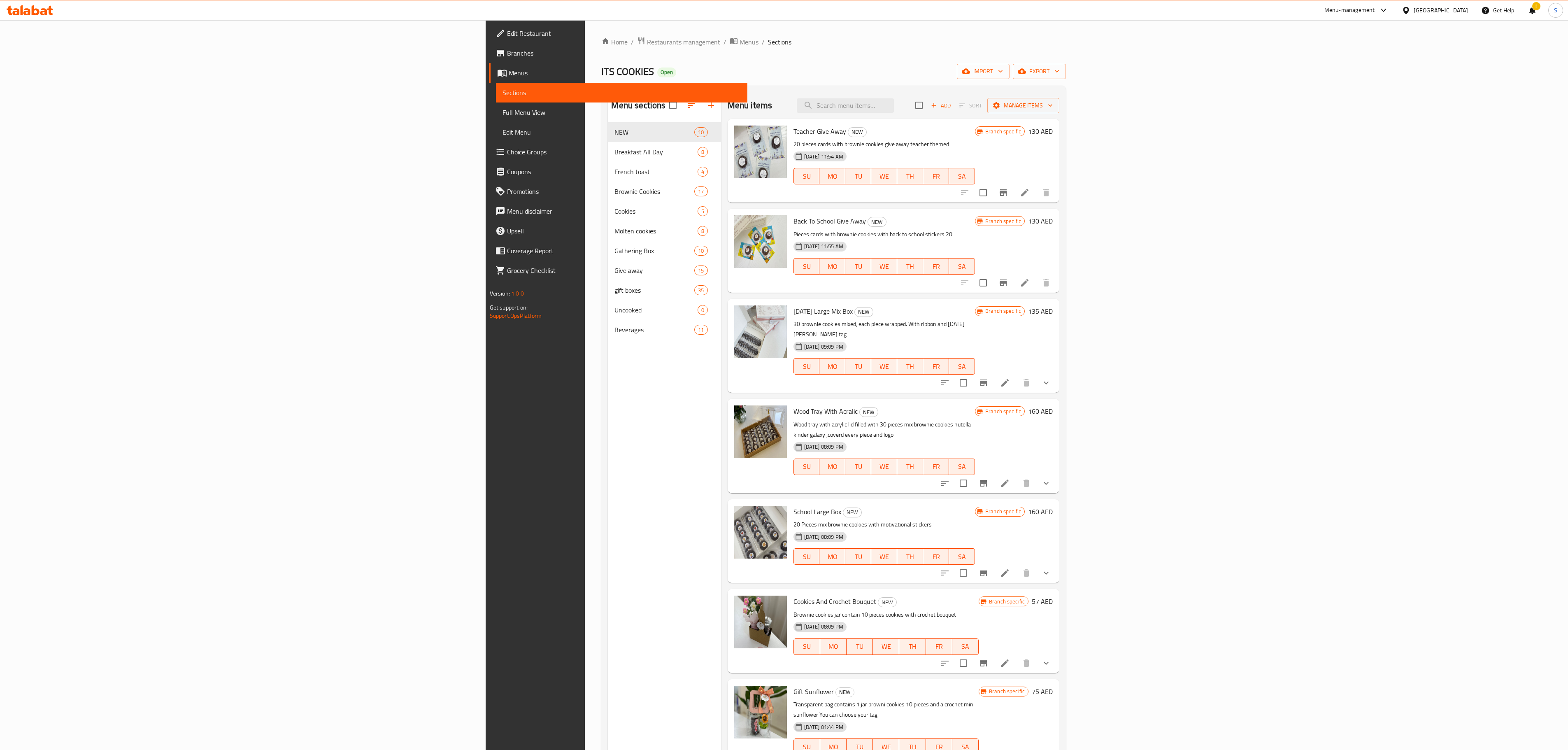
click at [1060, 97] on div "Menu items Add Sort Manage items" at bounding box center [893, 105] width 332 height 27
click at [927, 110] on input "checkbox" at bounding box center [919, 105] width 18 height 18
checkbox input "true"
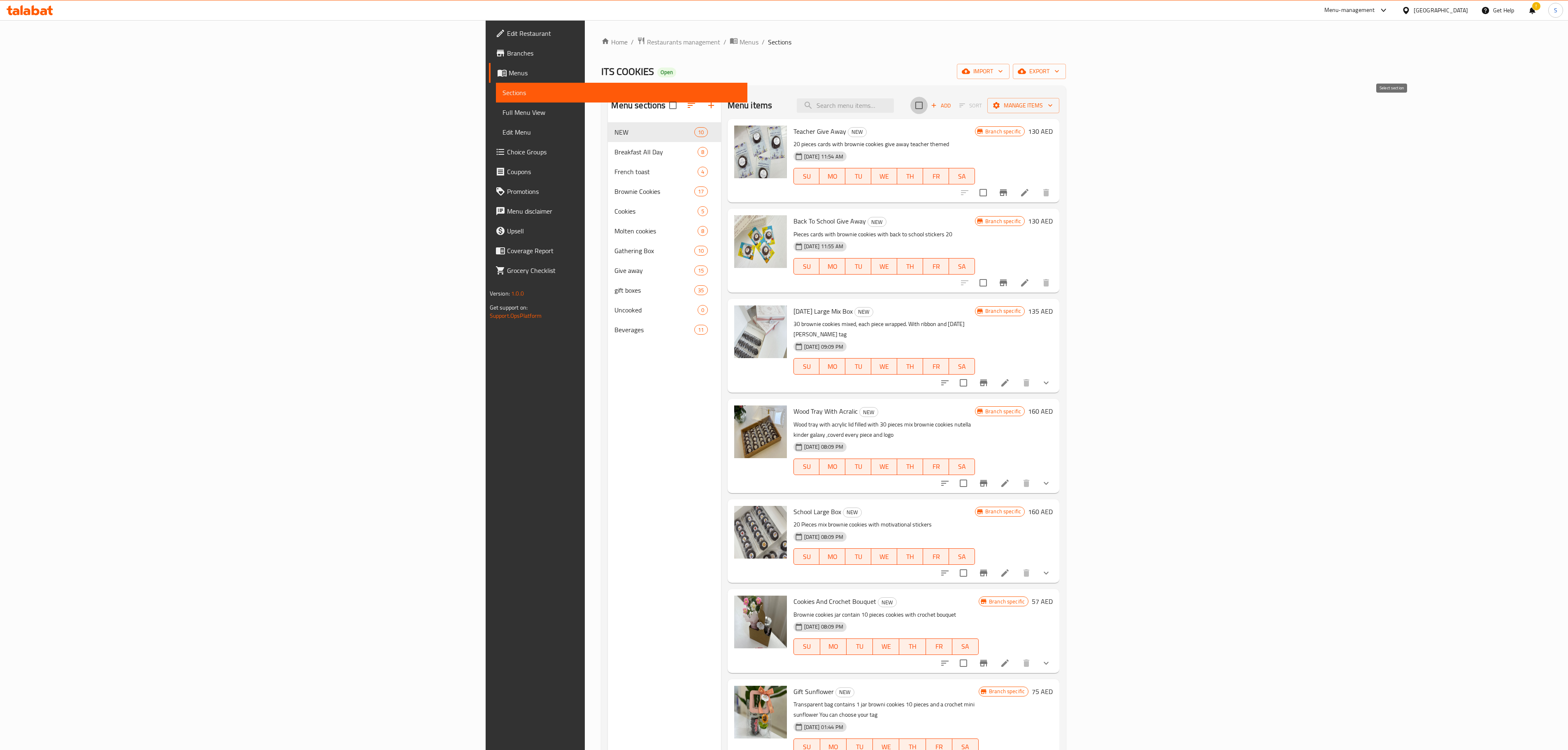
checkbox input "true"
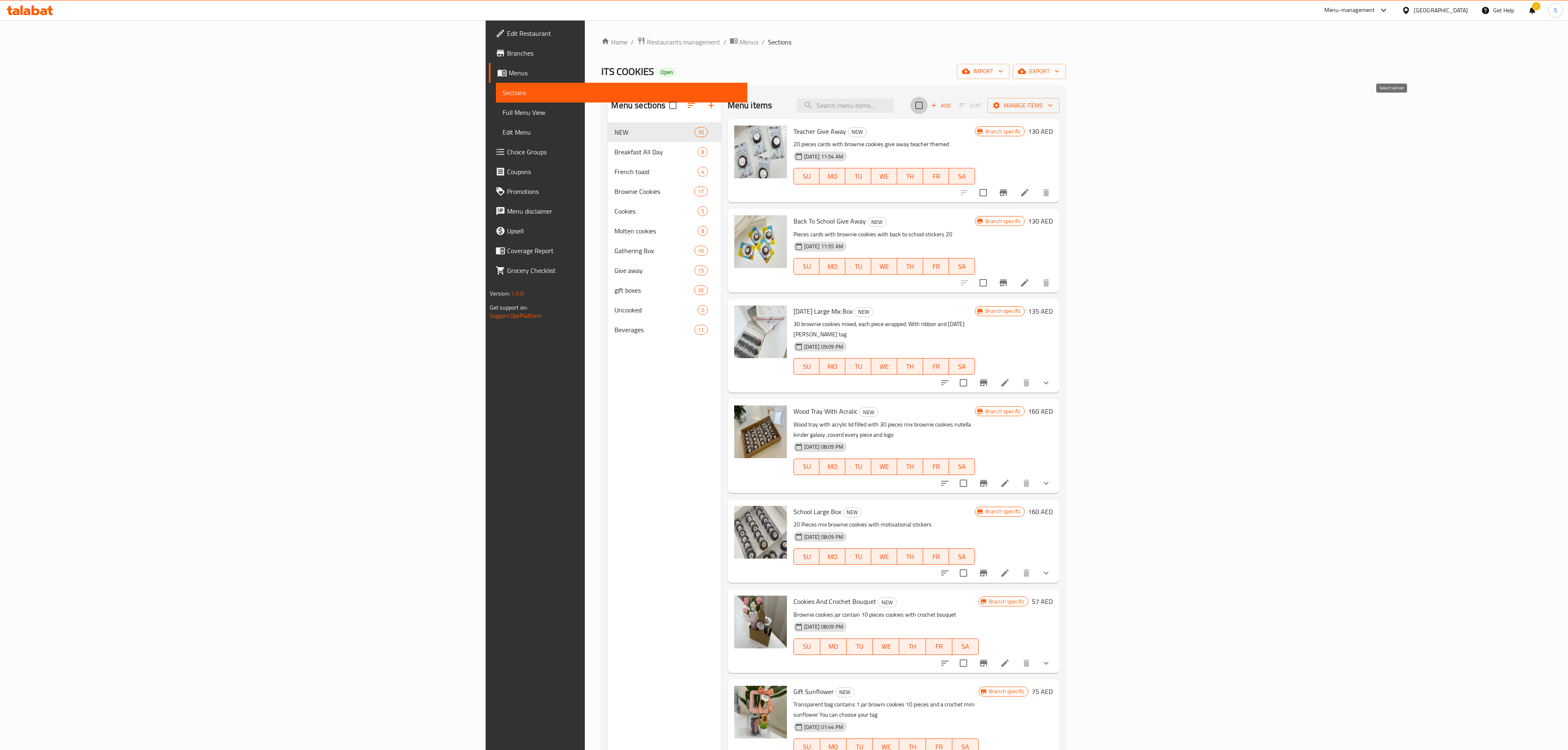
checkbox input "true"
click at [927, 110] on input "checkbox" at bounding box center [919, 105] width 18 height 18
checkbox input "false"
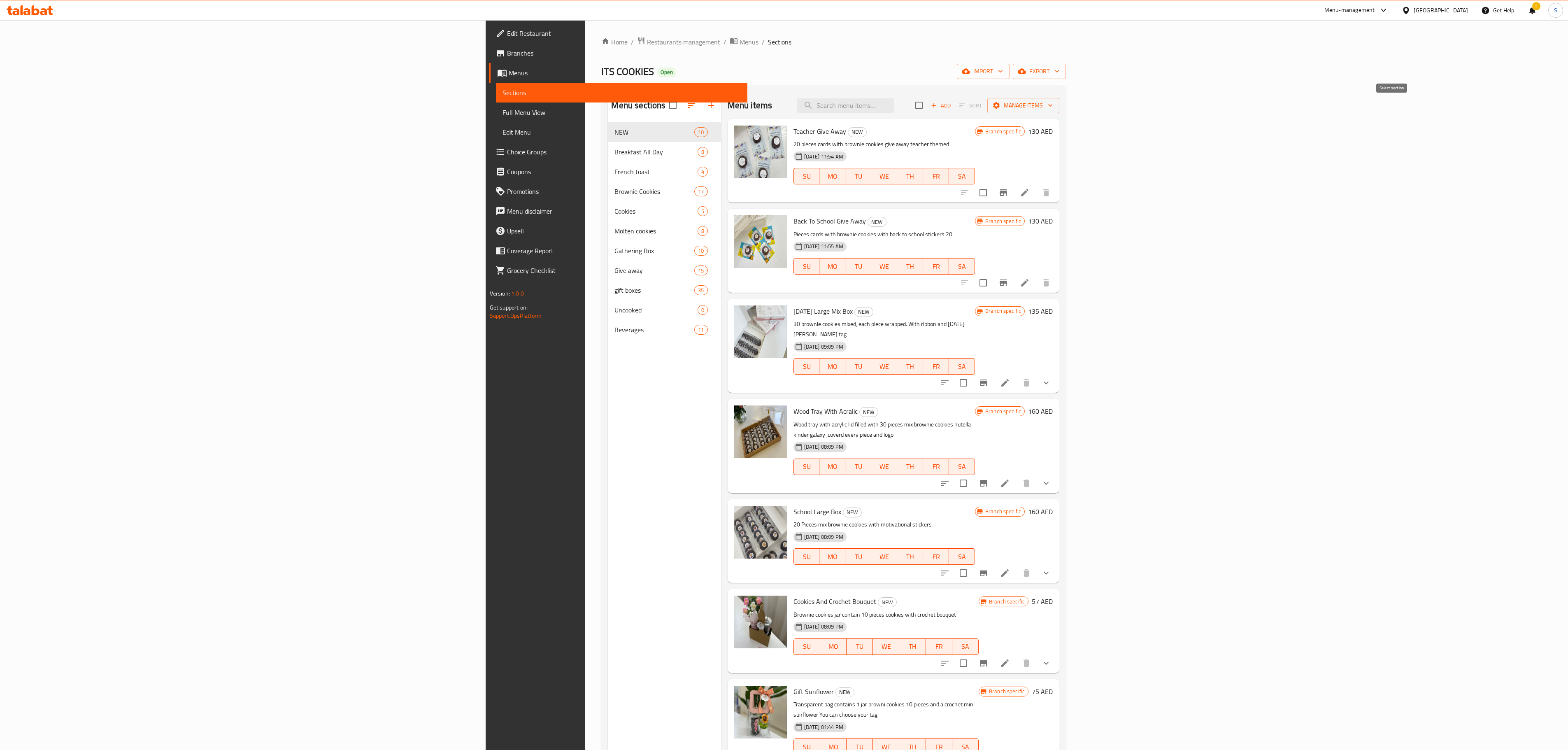
checkbox input "false"
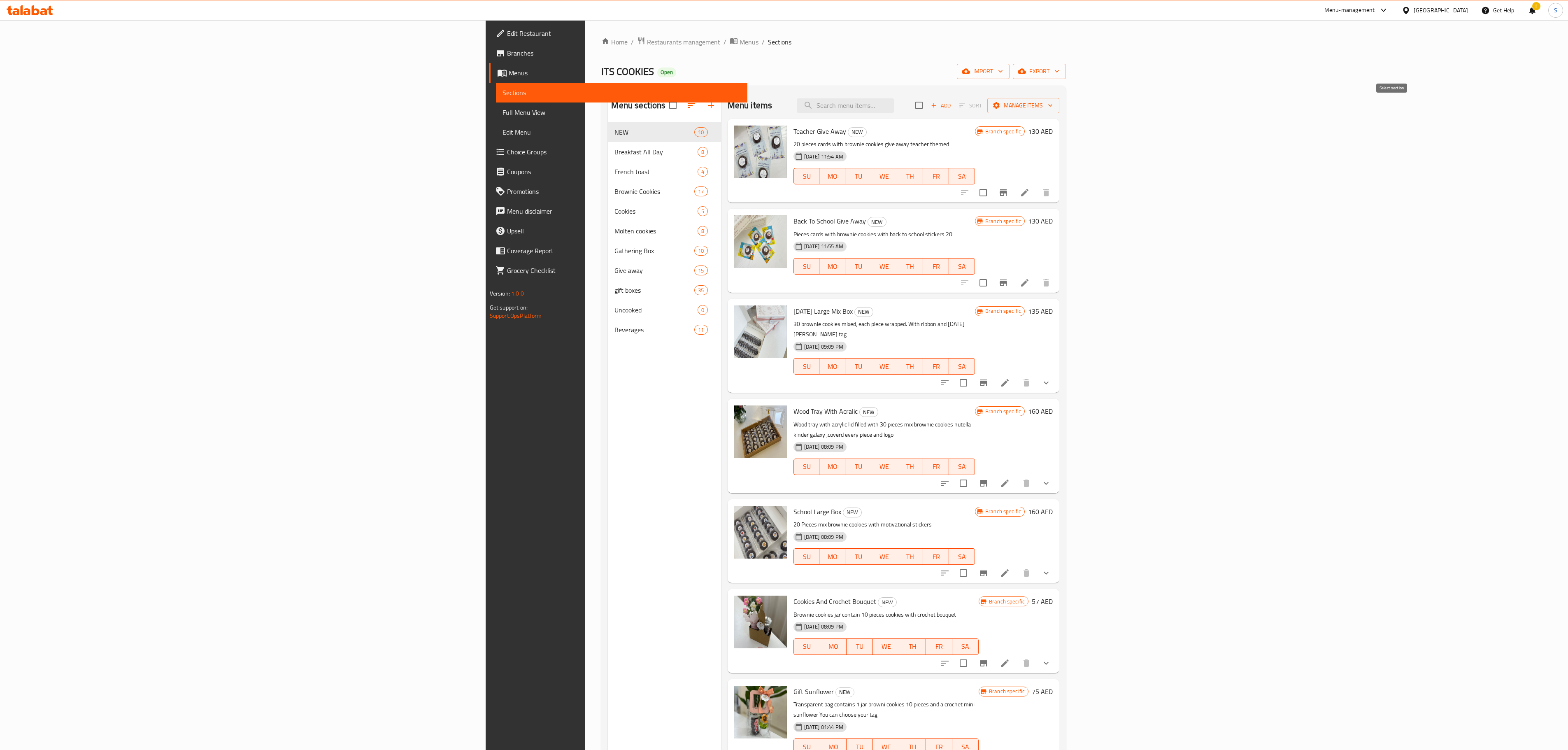
checkbox input "false"
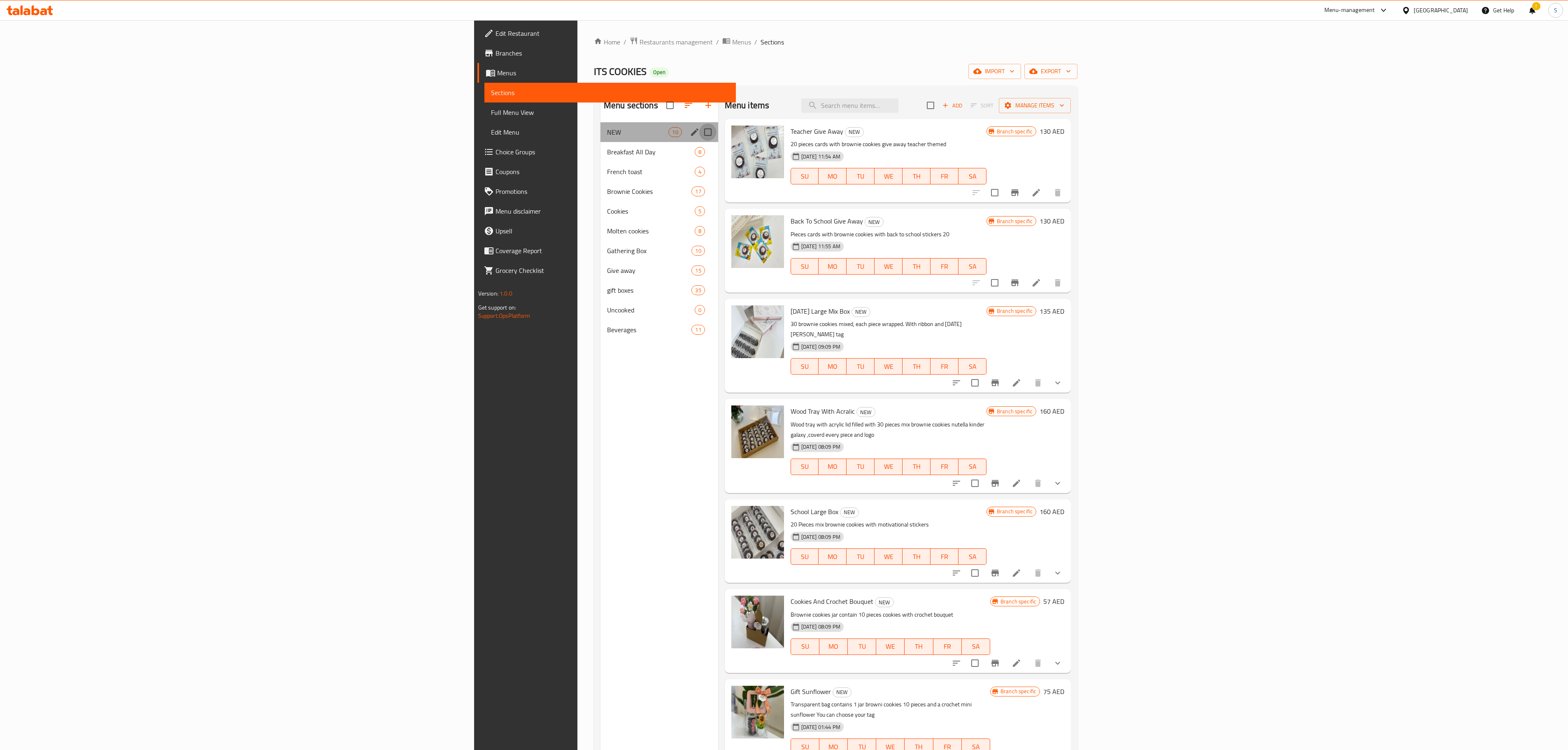
click at [699, 132] on input "Menu sections" at bounding box center [707, 132] width 18 height 18
click at [978, 103] on icon "button" at bounding box center [973, 105] width 8 height 8
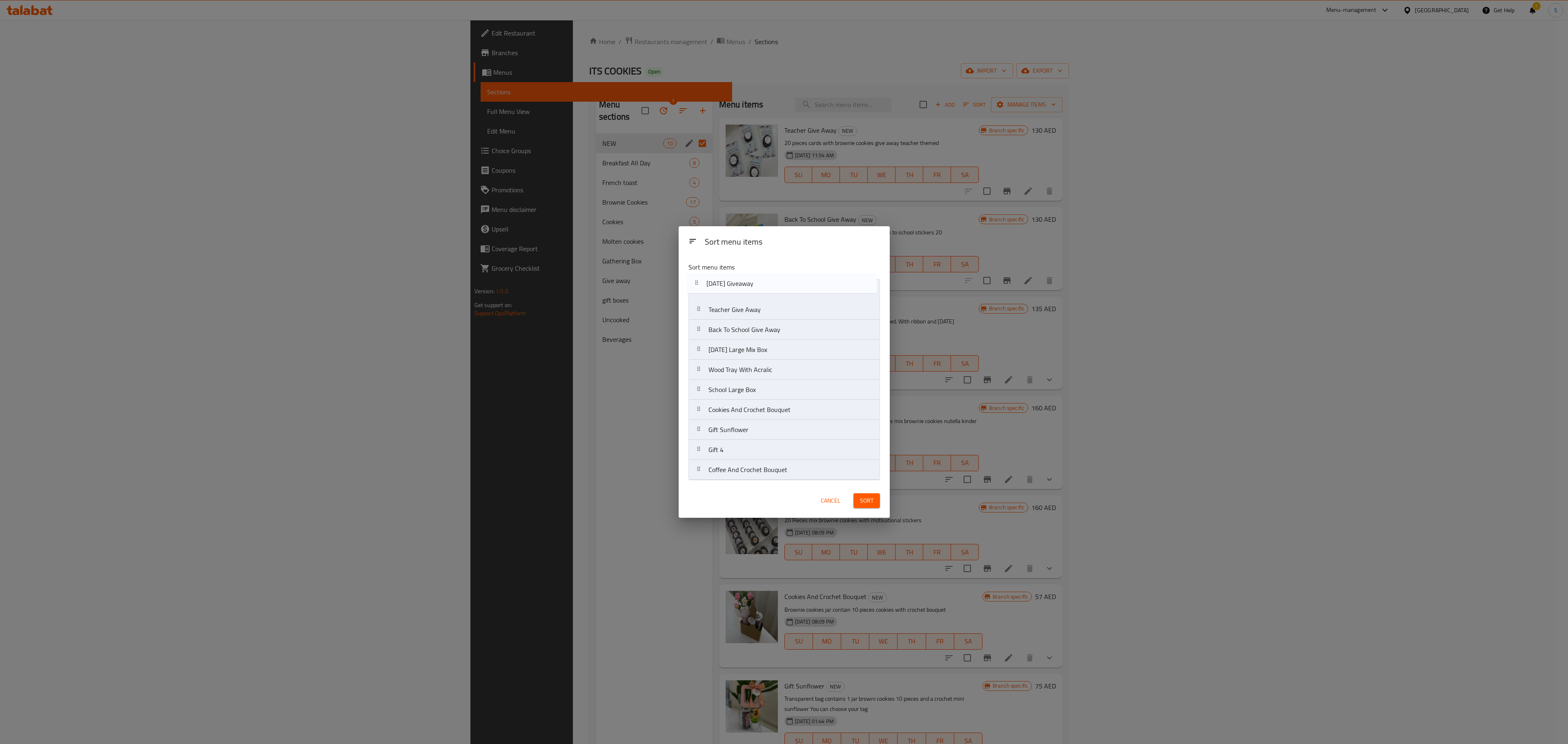
drag, startPoint x: 816, startPoint y: 431, endPoint x: 813, endPoint y: 282, distance: 149.0
click at [813, 282] on nav "Teacher Give Away Back To School Give Away [DATE] Large Mix Box Wood Tray With …" at bounding box center [784, 379] width 192 height 202
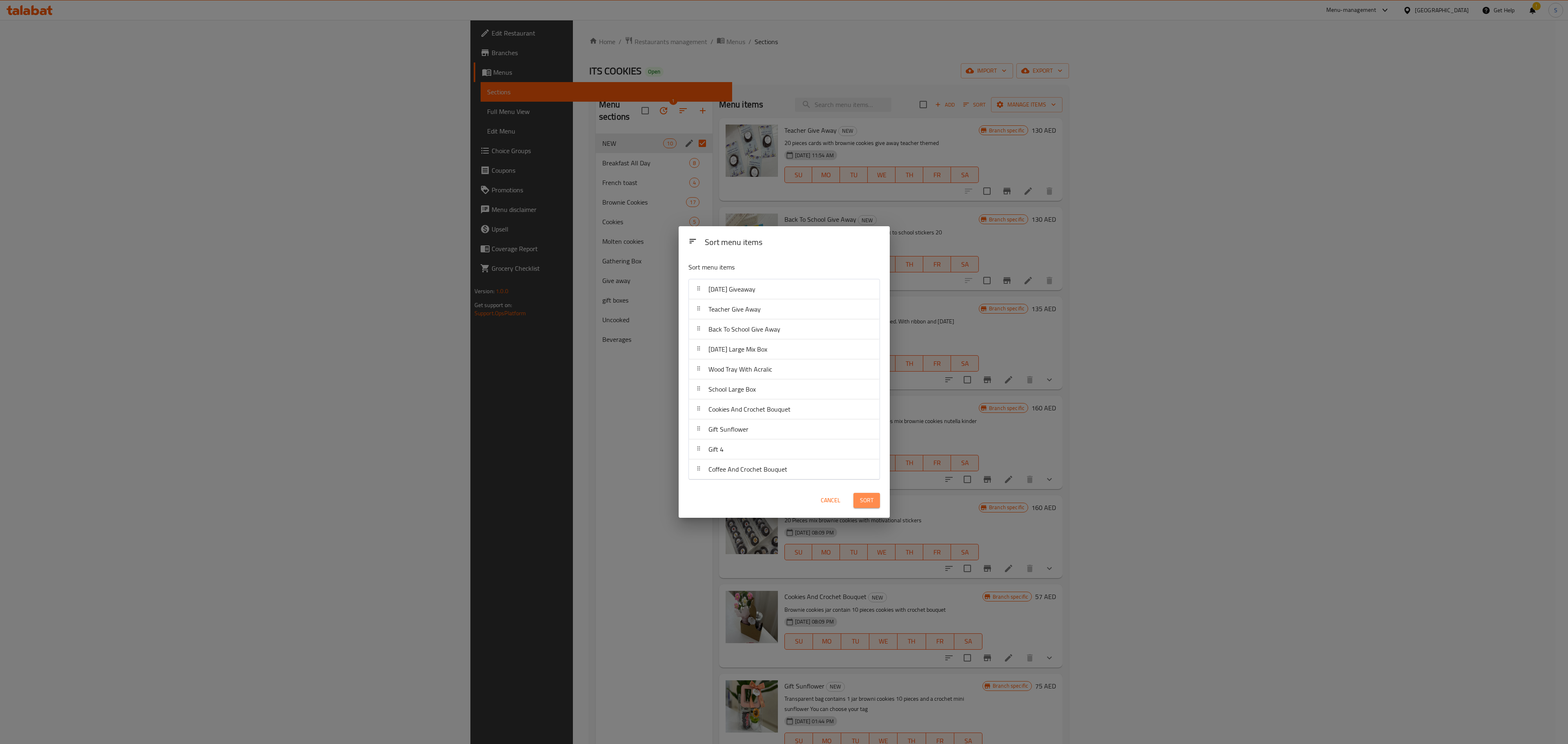
click at [869, 498] on span "Sort" at bounding box center [867, 500] width 13 height 10
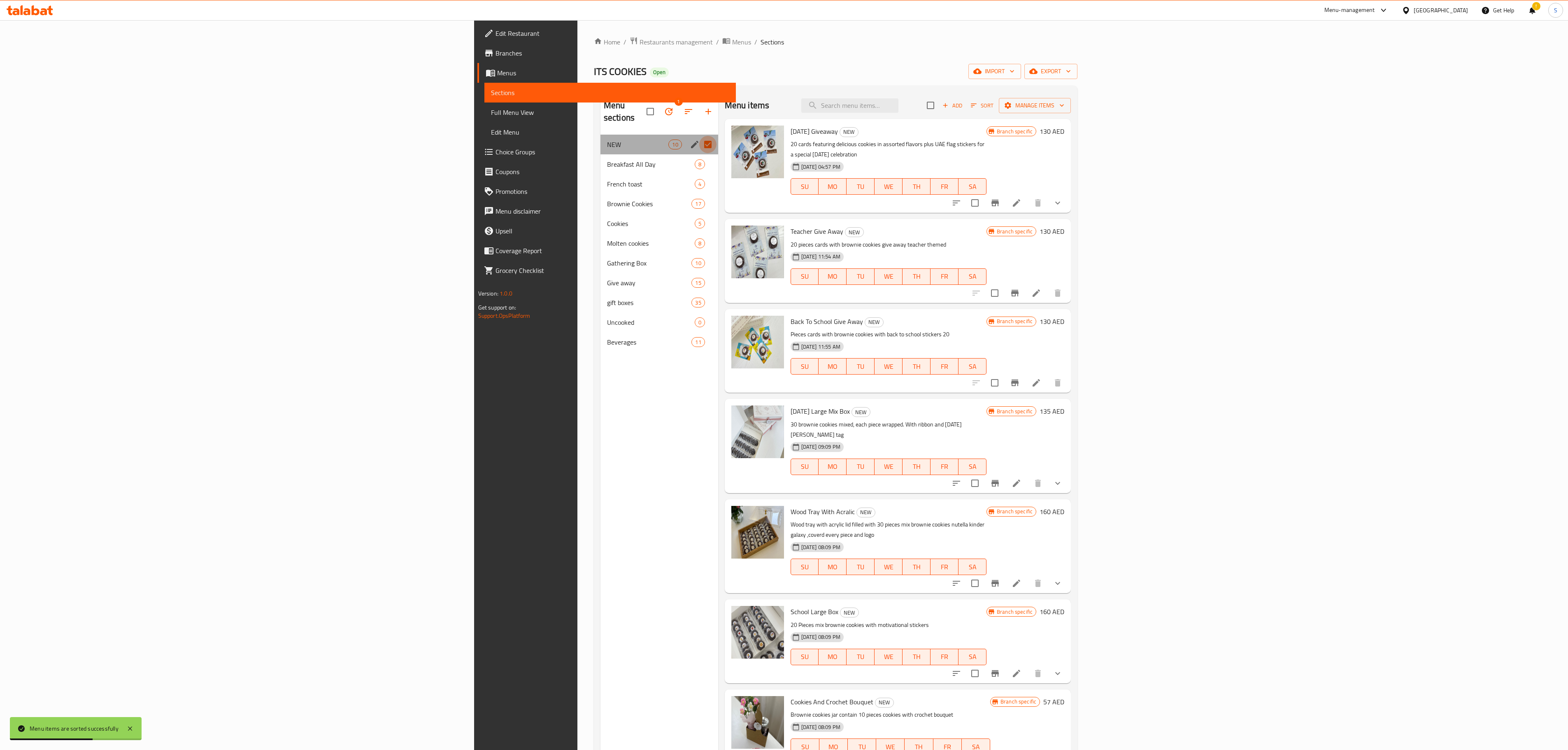
click at [699, 135] on input "Menu sections" at bounding box center [707, 144] width 18 height 18
checkbox input "false"
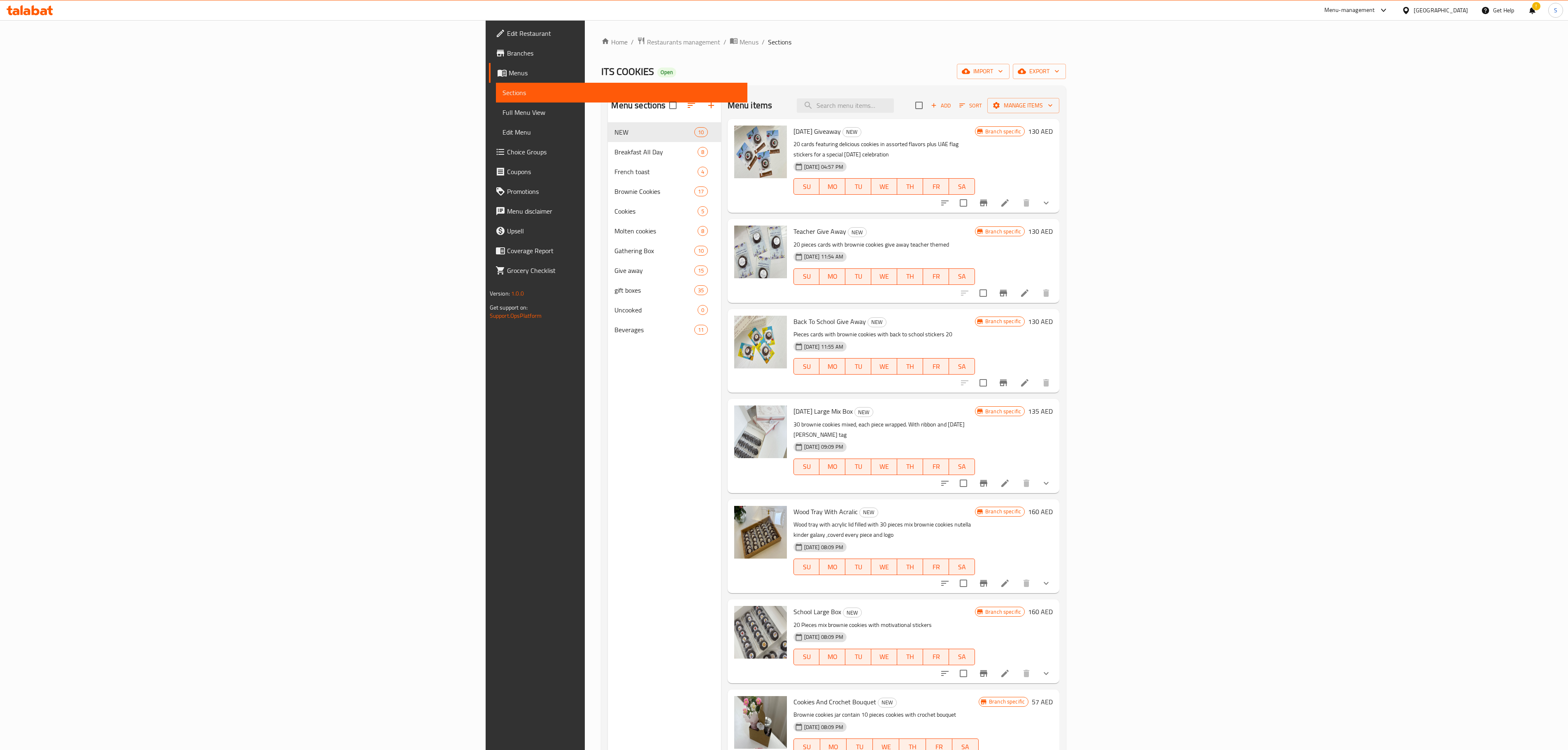
click at [585, 35] on div "Home / Restaurants management / Menus / Sections ITS COOKIES Open import export…" at bounding box center [833, 442] width 498 height 844
click at [647, 47] on span "Restaurants management" at bounding box center [684, 42] width 74 height 10
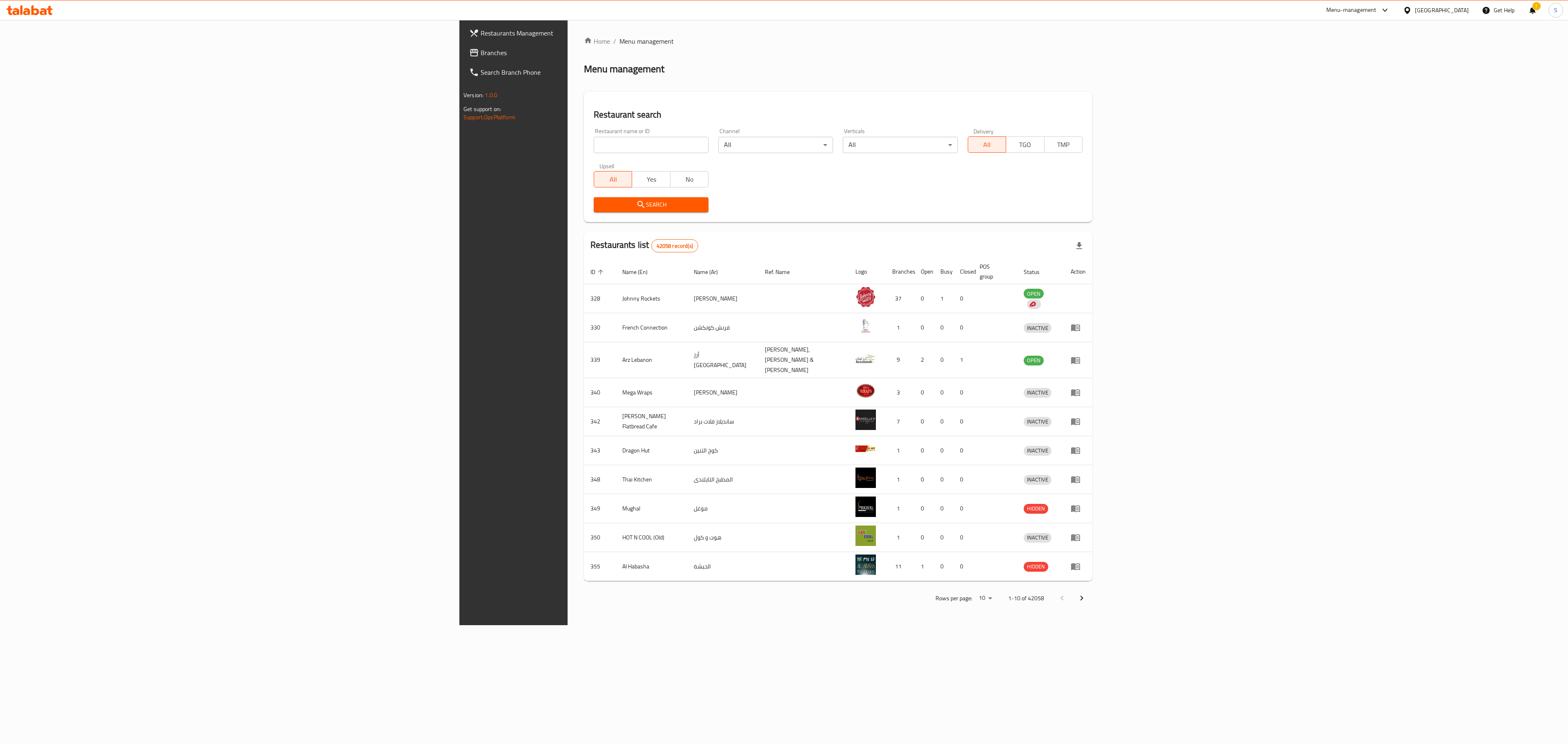
click at [594, 147] on input "search" at bounding box center [651, 145] width 114 height 17
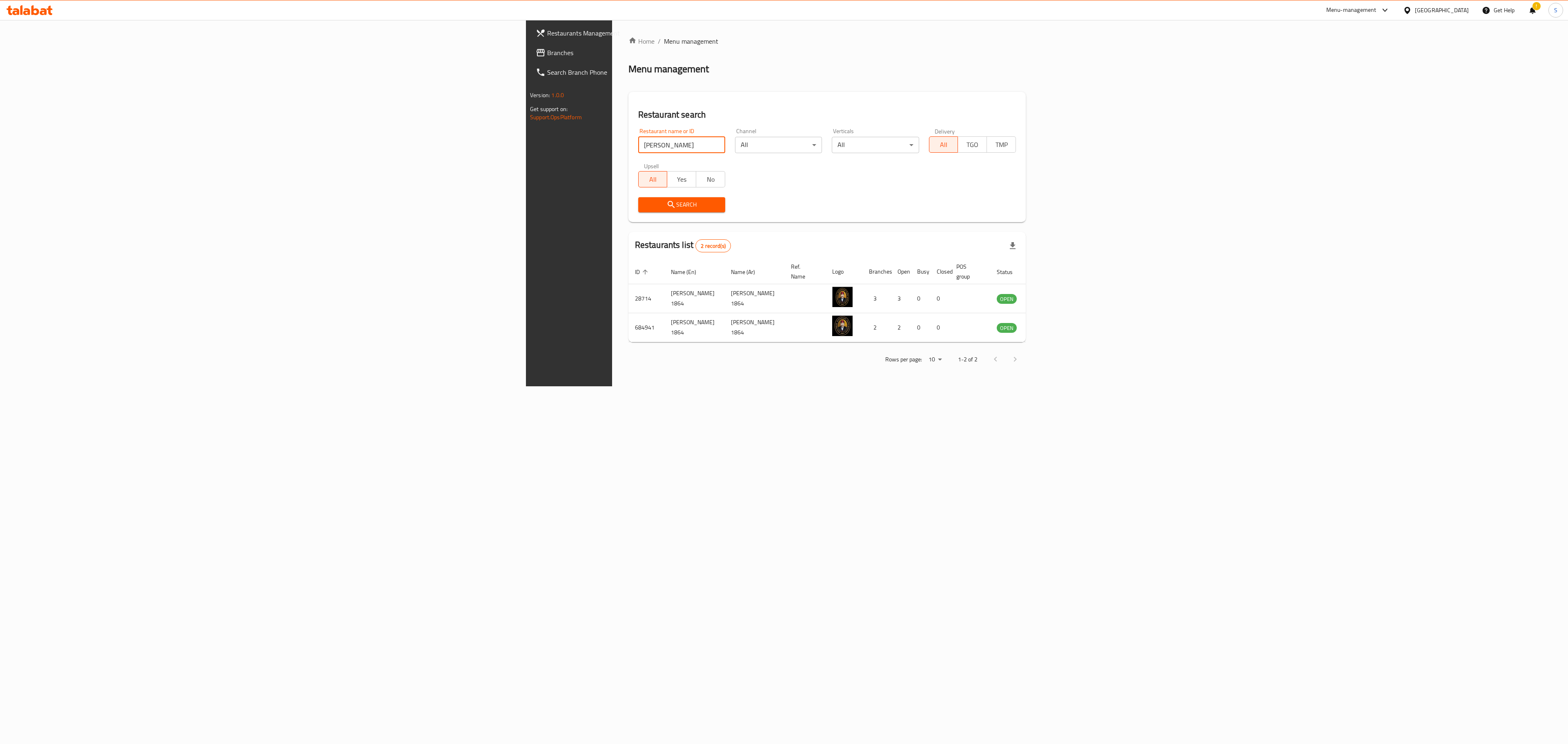
click at [612, 387] on div "Home / Menu management Menu management Restaurant search Restaurant name or ID …" at bounding box center [827, 203] width 430 height 367
click at [638, 133] on div "Restaurant name or ID [PERSON_NAME] Restaurant name or ID" at bounding box center [681, 141] width 87 height 25
click at [638, 147] on input "[PERSON_NAME]" at bounding box center [681, 145] width 87 height 17
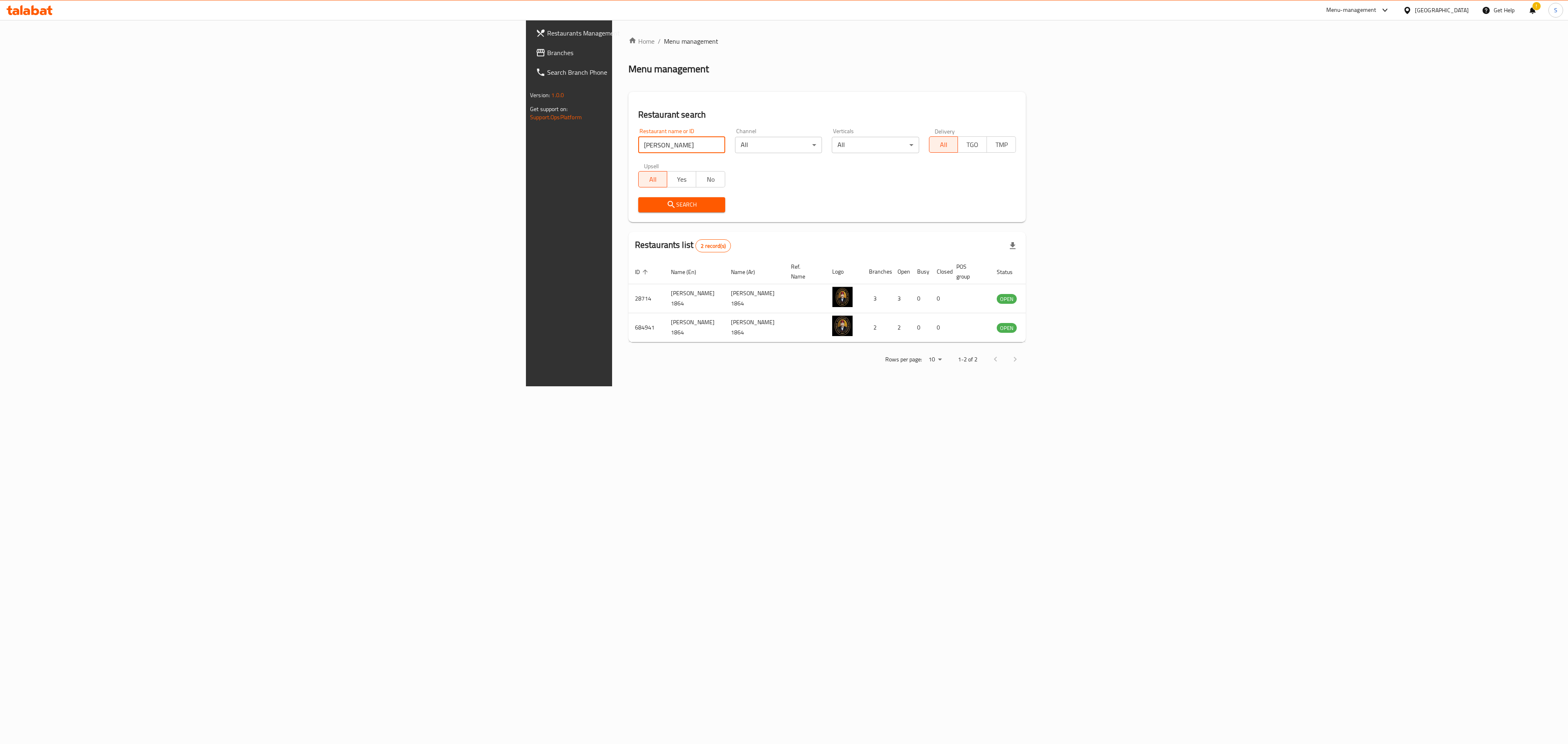
click at [638, 147] on input "[PERSON_NAME]" at bounding box center [681, 145] width 87 height 17
type input "its cookies"
click button "Search" at bounding box center [681, 205] width 87 height 15
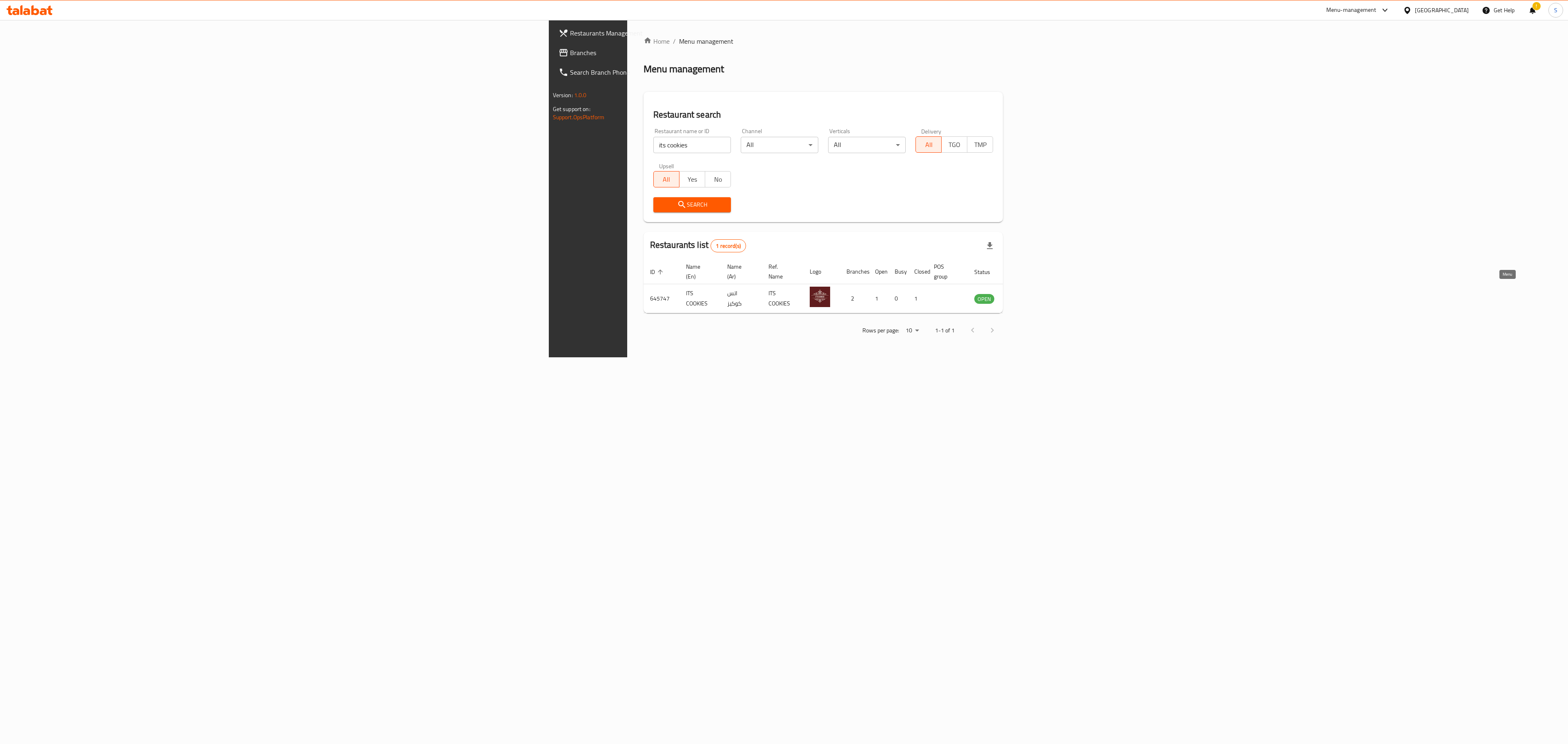
click at [1027, 294] on icon "enhanced table" at bounding box center [1022, 299] width 10 height 10
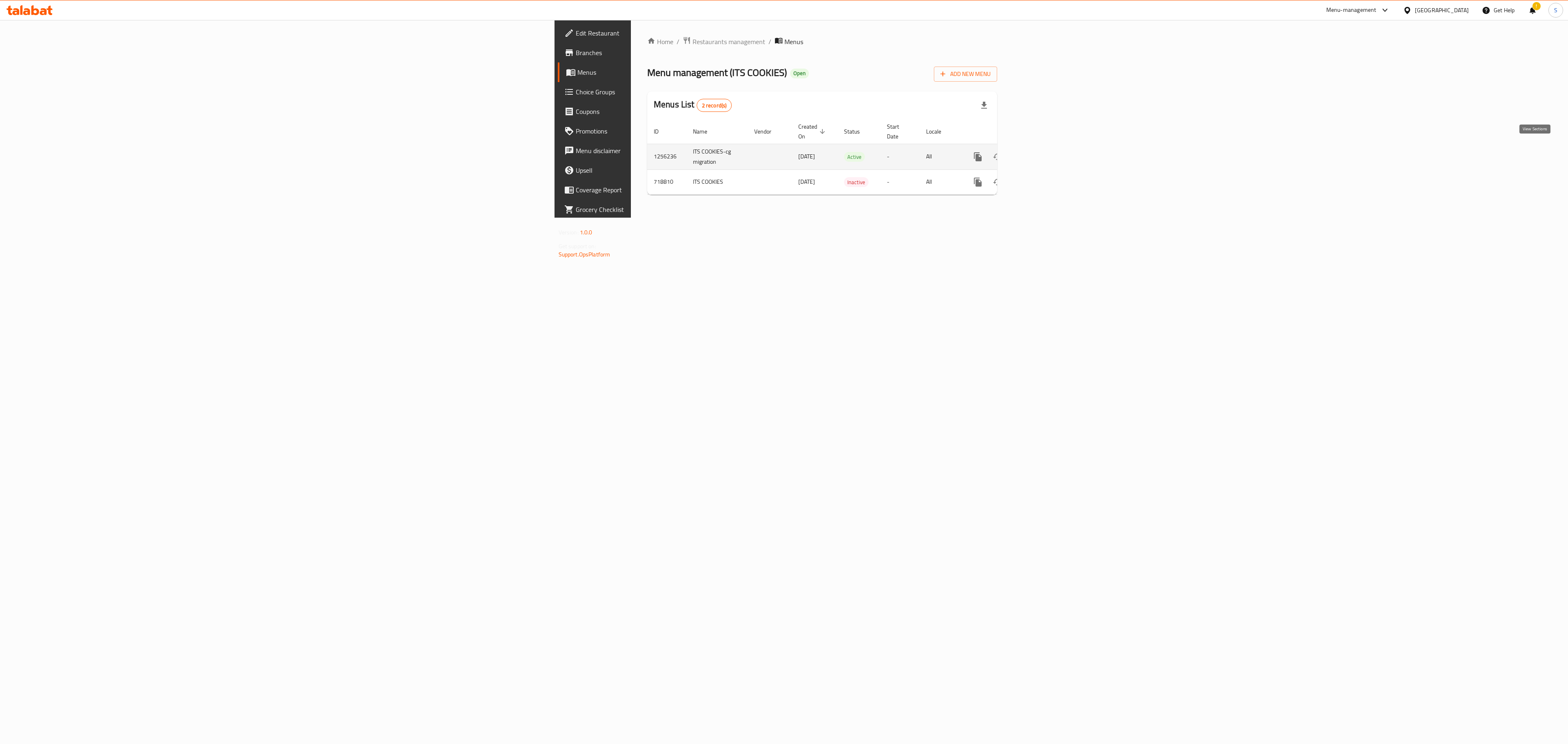
click at [1042, 152] on icon "enhanced table" at bounding box center [1037, 157] width 10 height 10
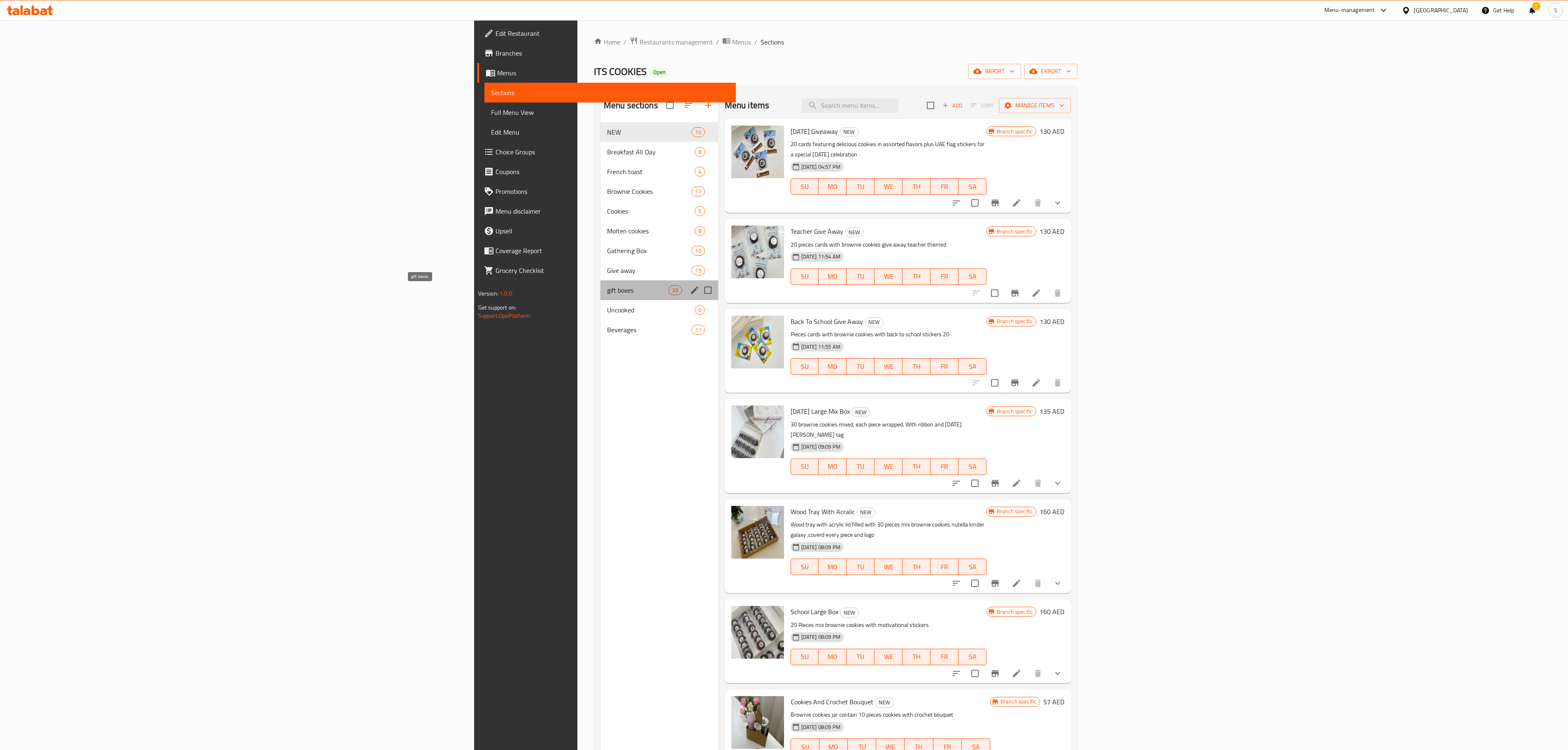
click at [607, 293] on span "gift boxes" at bounding box center [638, 290] width 62 height 10
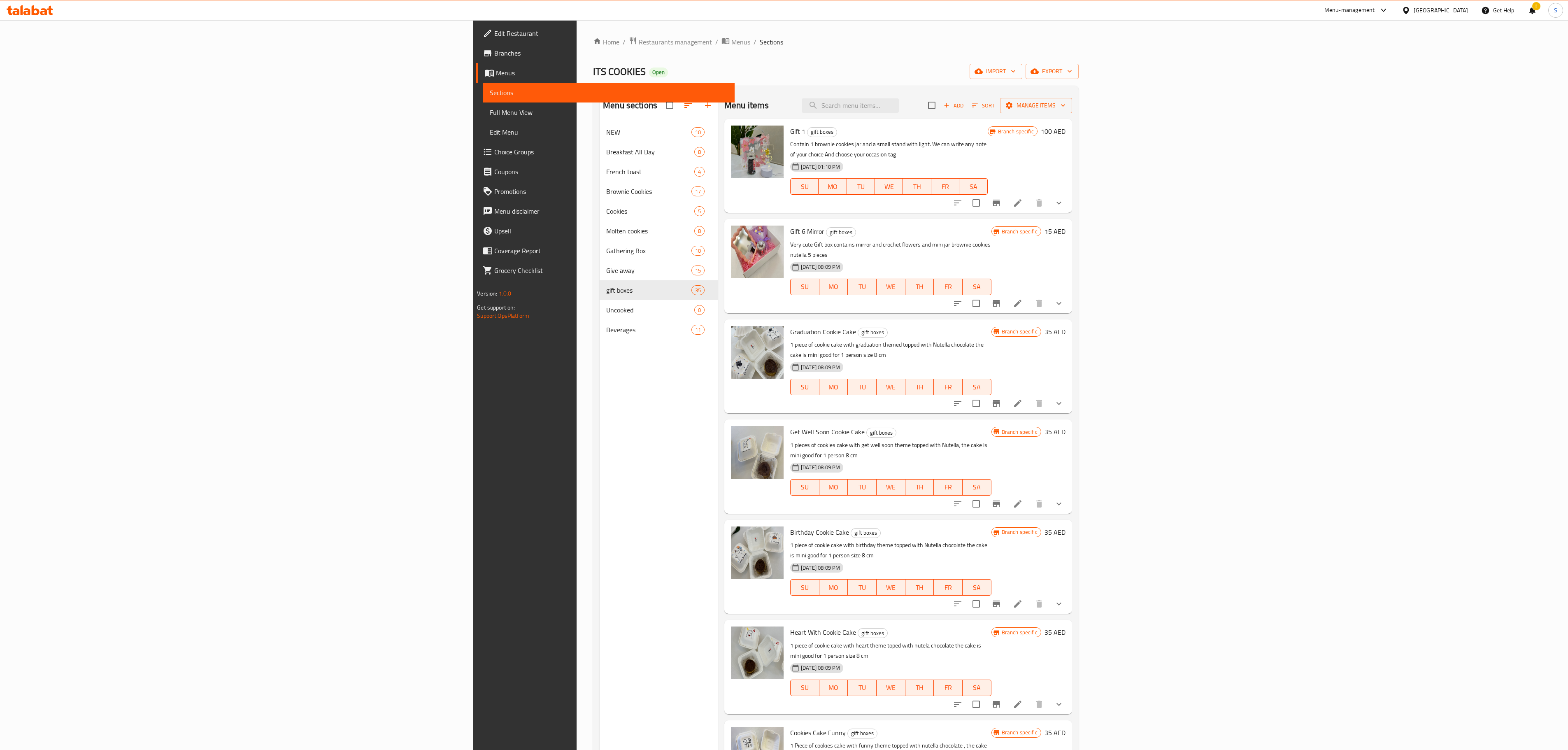
scroll to position [2169, 0]
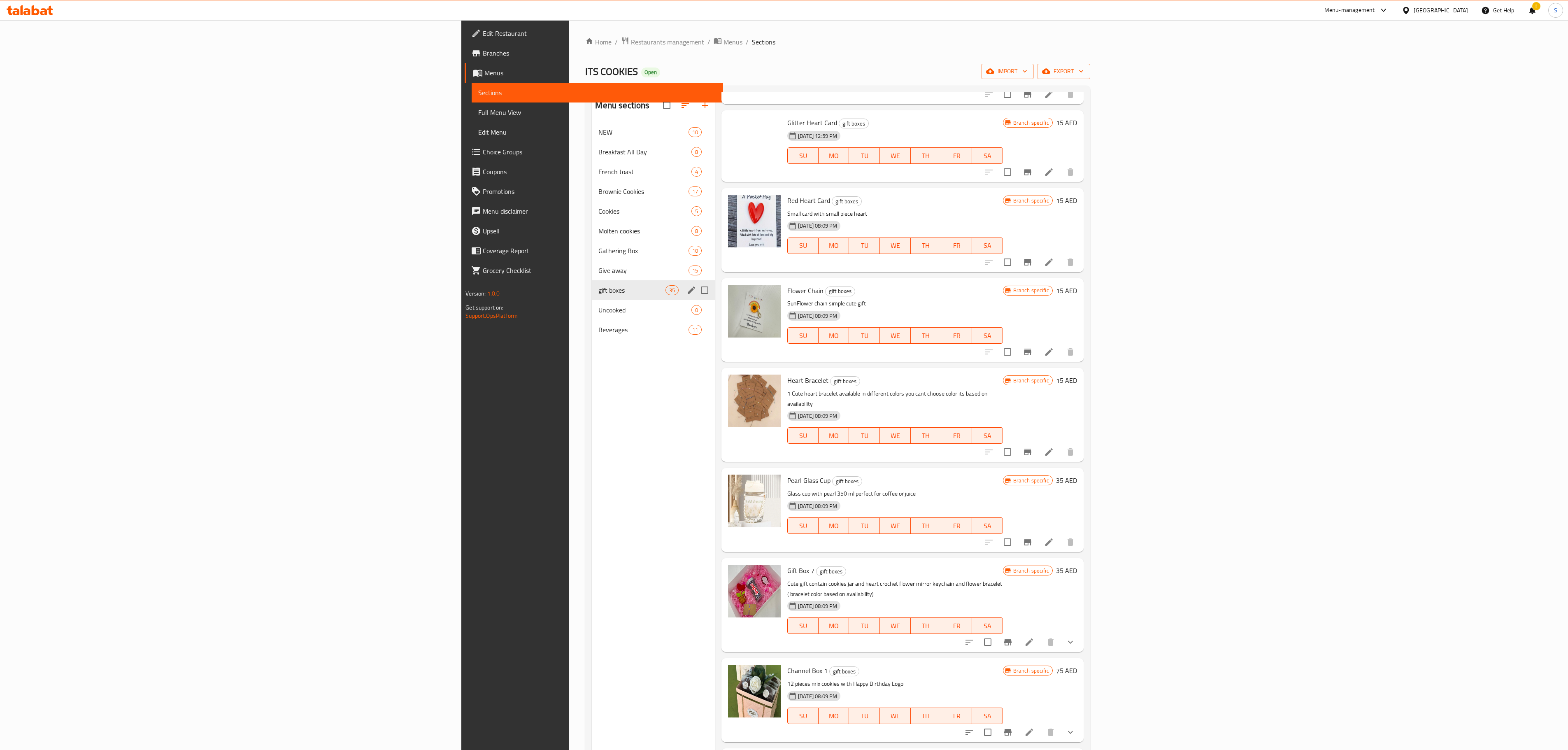
click at [696, 297] on input "Menu sections" at bounding box center [704, 290] width 18 height 18
checkbox input "true"
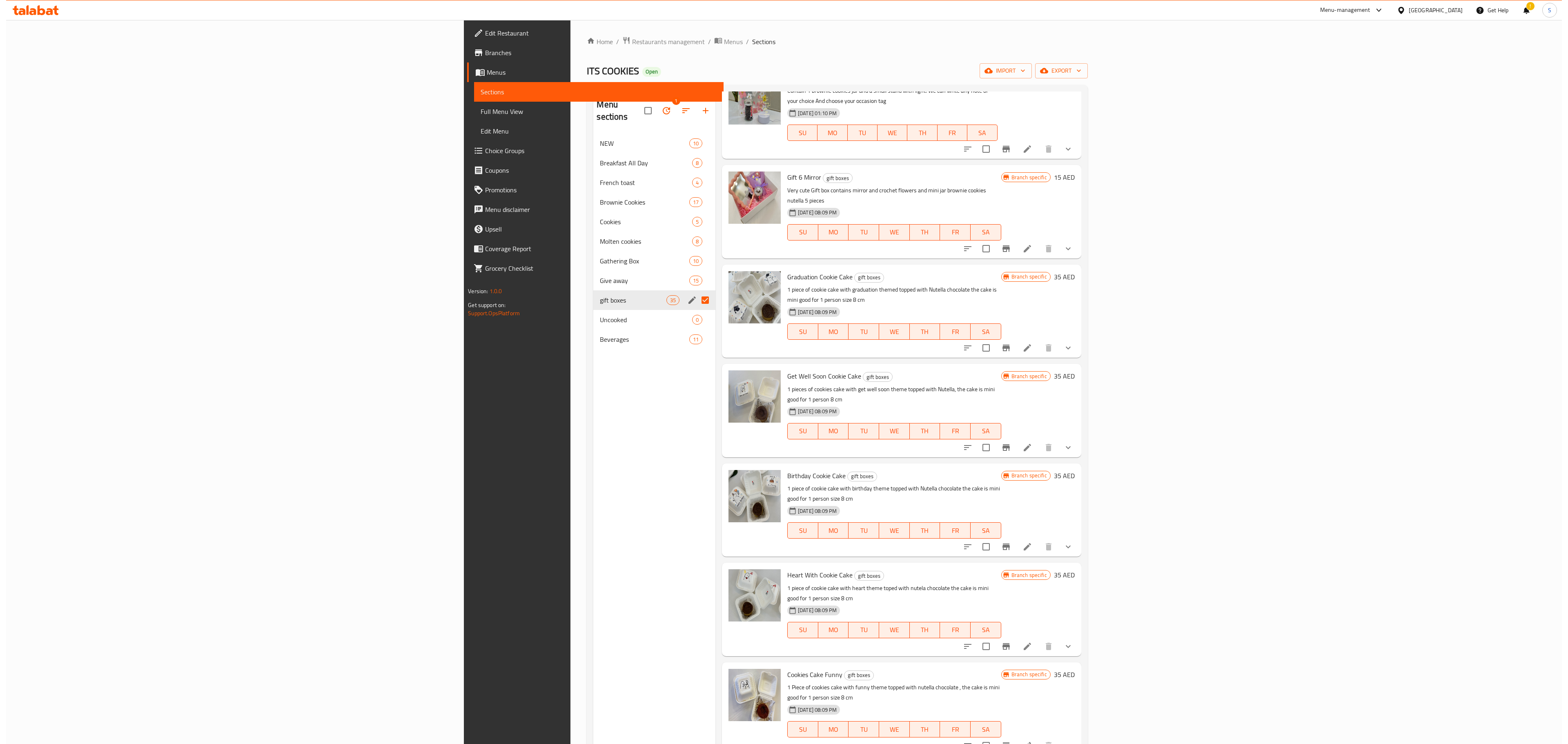
scroll to position [0, 0]
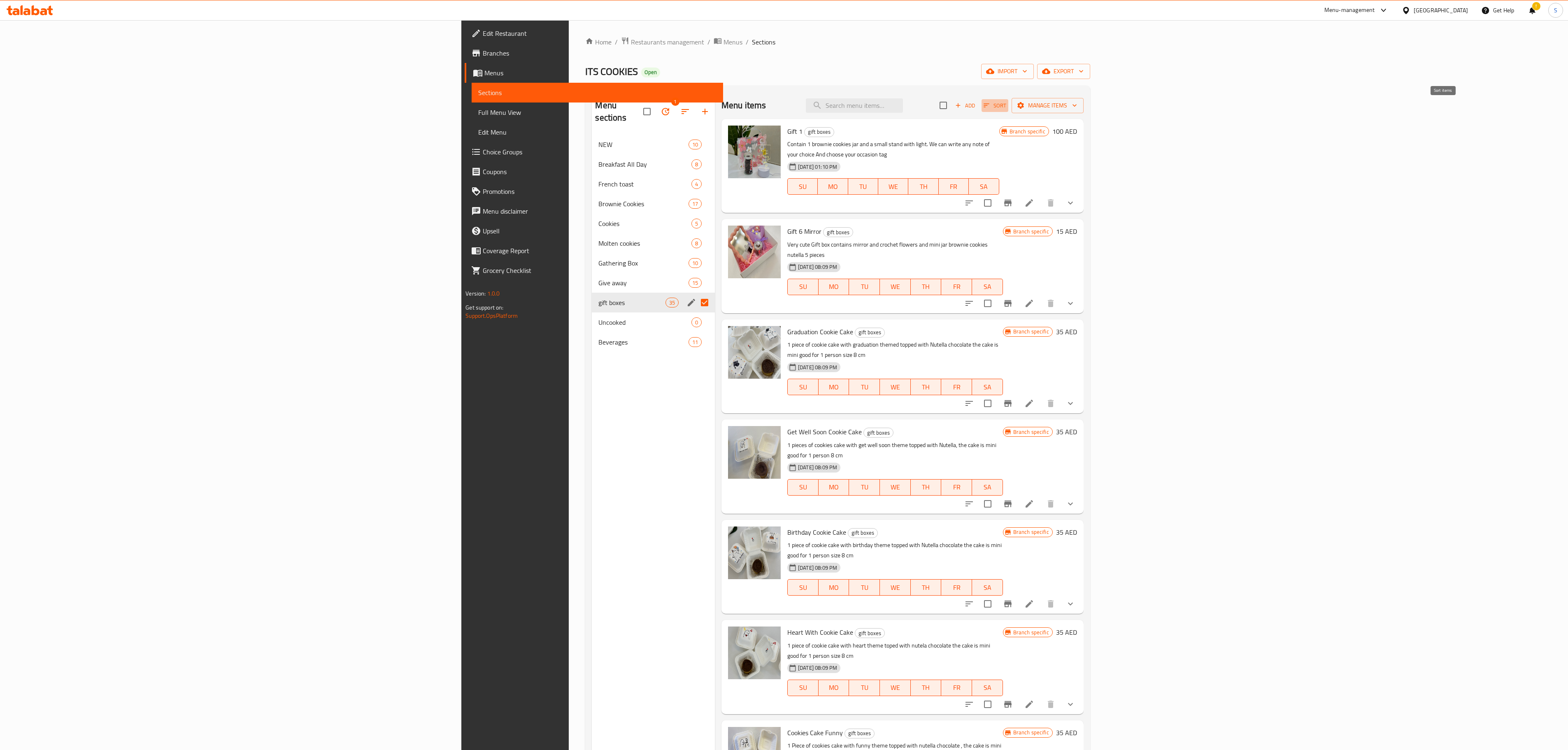
click at [1006, 109] on span "Sort" at bounding box center [994, 105] width 23 height 9
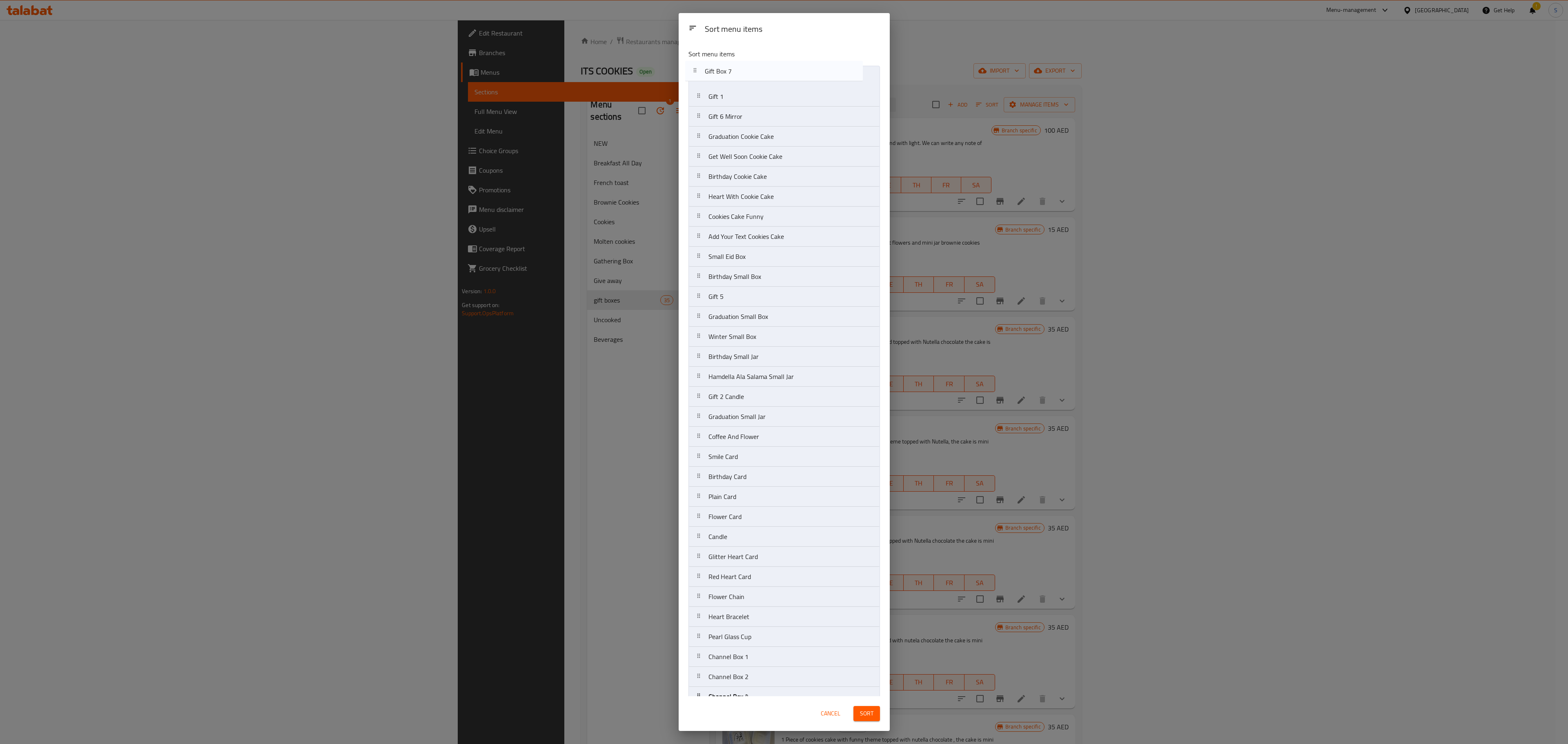
drag, startPoint x: 760, startPoint y: 649, endPoint x: 756, endPoint y: 69, distance: 580.0
click at [756, 69] on nav "Gift 1 Gift 6 Mirror Graduation Cookie Cake Get Well Soon Cookie Cake Birthday …" at bounding box center [784, 416] width 192 height 702
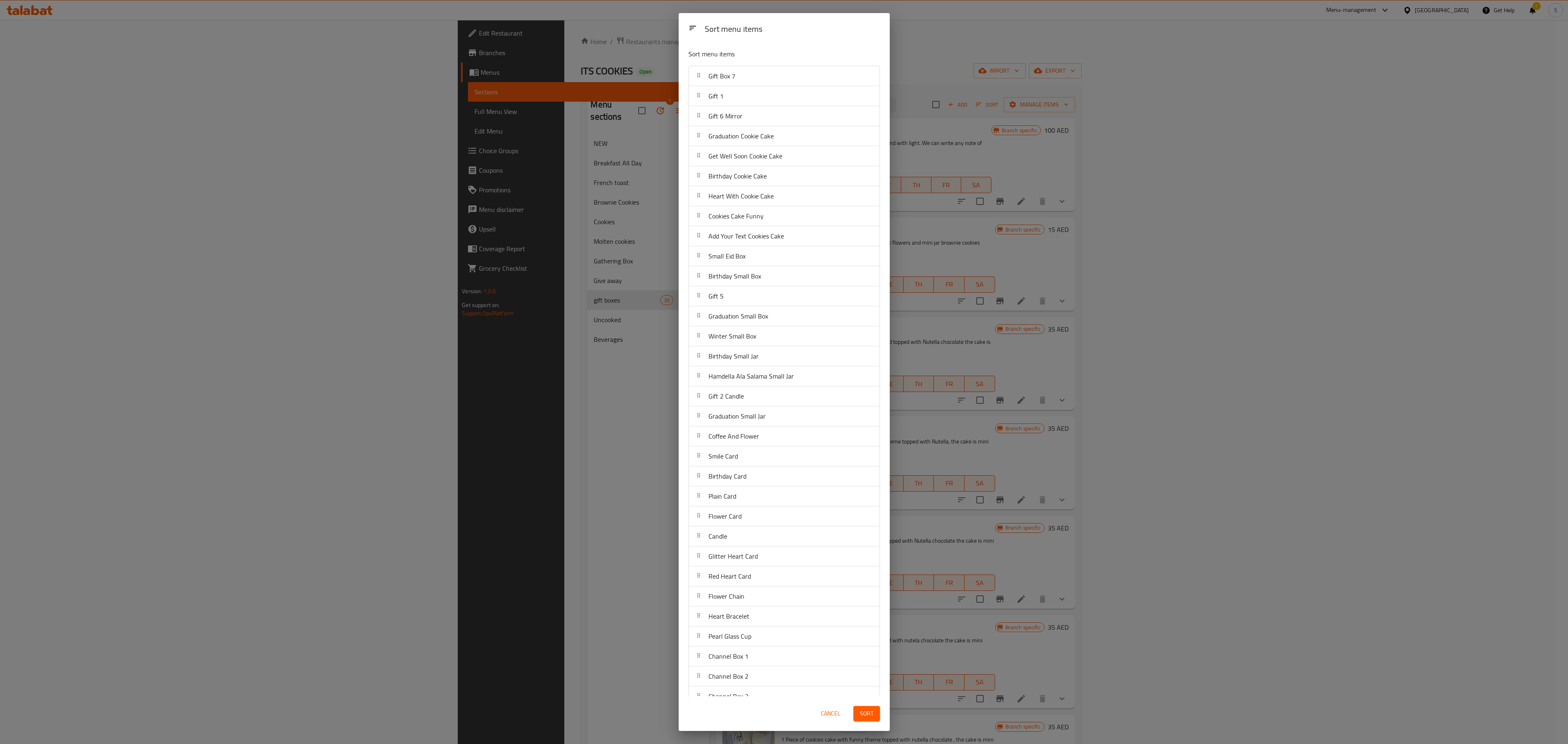
click at [873, 719] on button "Sort" at bounding box center [867, 713] width 27 height 15
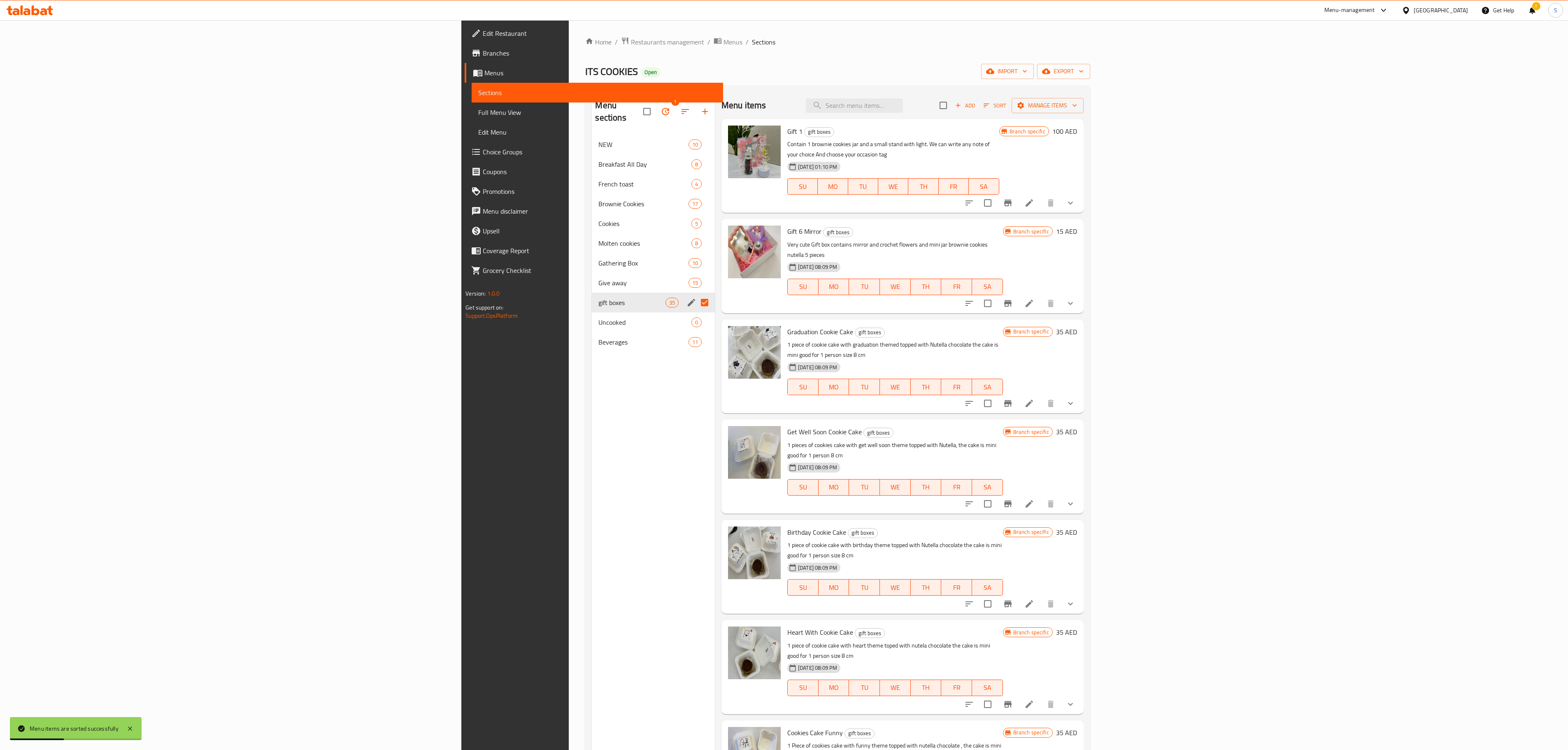
click at [1084, 99] on div "Add Sort Manage items" at bounding box center [1012, 105] width 144 height 18
click at [1006, 102] on span "Sort" at bounding box center [994, 105] width 23 height 9
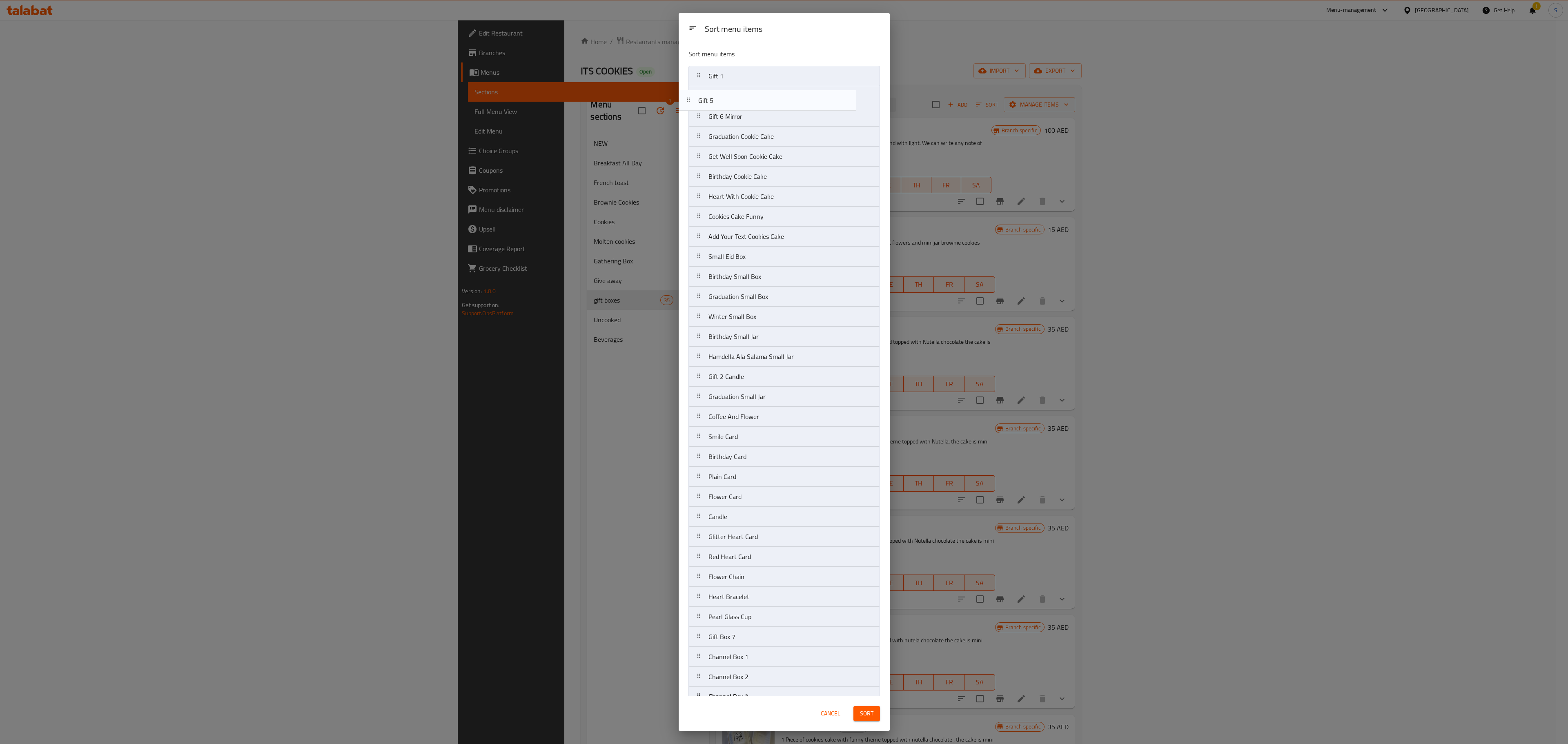
drag, startPoint x: 756, startPoint y: 283, endPoint x: 745, endPoint y: 96, distance: 187.3
click at [745, 96] on nav "Gift 1 Gift 6 Mirror Graduation Cookie Cake Get Well Soon Cookie Cake Birthday …" at bounding box center [784, 416] width 192 height 702
drag, startPoint x: 733, startPoint y: 386, endPoint x: 733, endPoint y: 107, distance: 279.0
click at [736, 105] on nav "Gift 1 Gift 5 Gift 6 Mirror Graduation Cookie Cake Get Well Soon Cookie Cake Bi…" at bounding box center [784, 416] width 192 height 702
drag, startPoint x: 743, startPoint y: 76, endPoint x: 740, endPoint y: 139, distance: 63.1
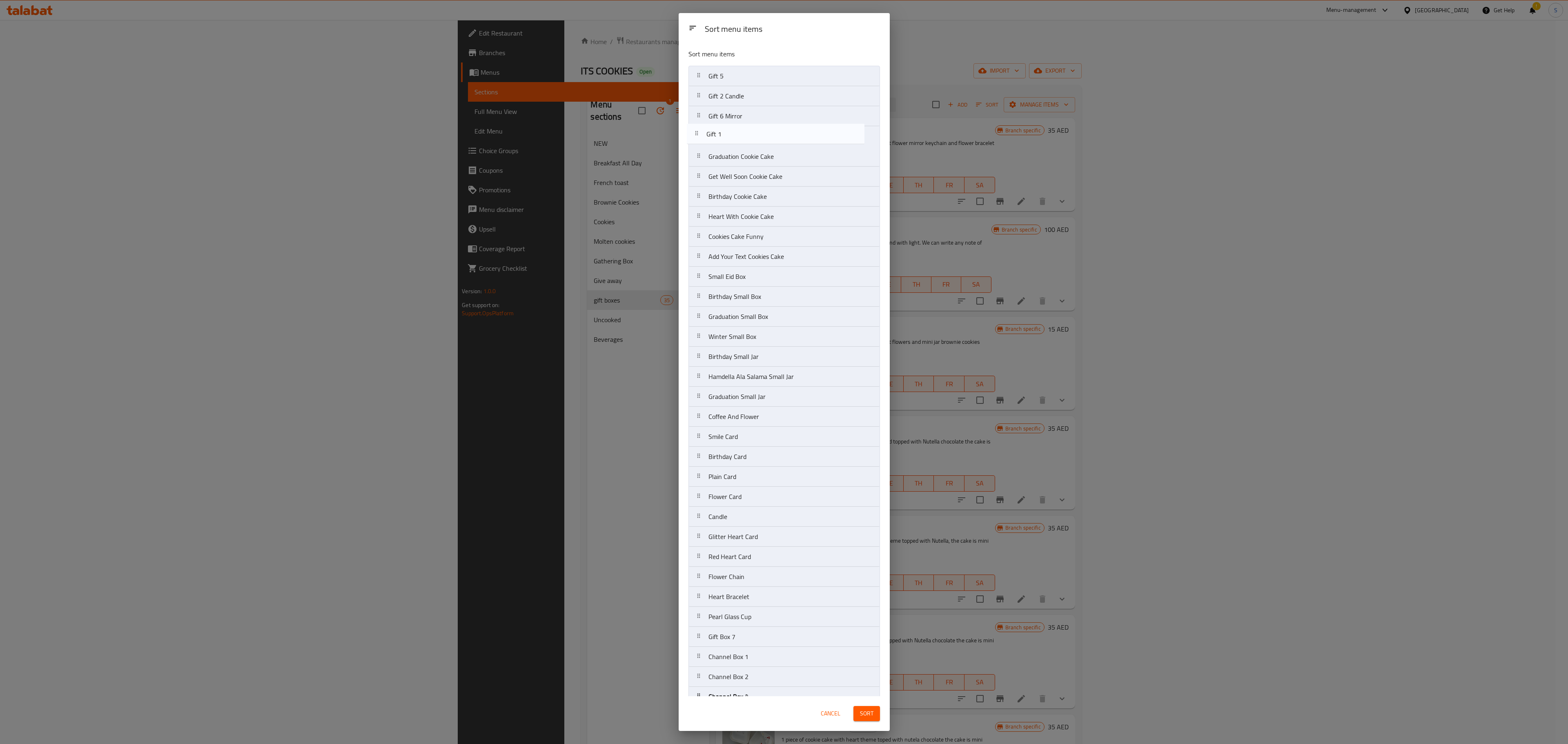
click at [740, 139] on nav "Gift 1 Gift 5 Gift 2 Candle Gift 6 Mirror Graduation Cookie Cake Get Well Soon …" at bounding box center [784, 416] width 192 height 702
drag, startPoint x: 752, startPoint y: 649, endPoint x: 754, endPoint y: 60, distance: 589.0
click at [754, 60] on div "Sort menu items Gift 5 Gift 2 Candle Gift 6 Mirror Gift 1 Graduation Cookie Cak…" at bounding box center [784, 369] width 211 height 654
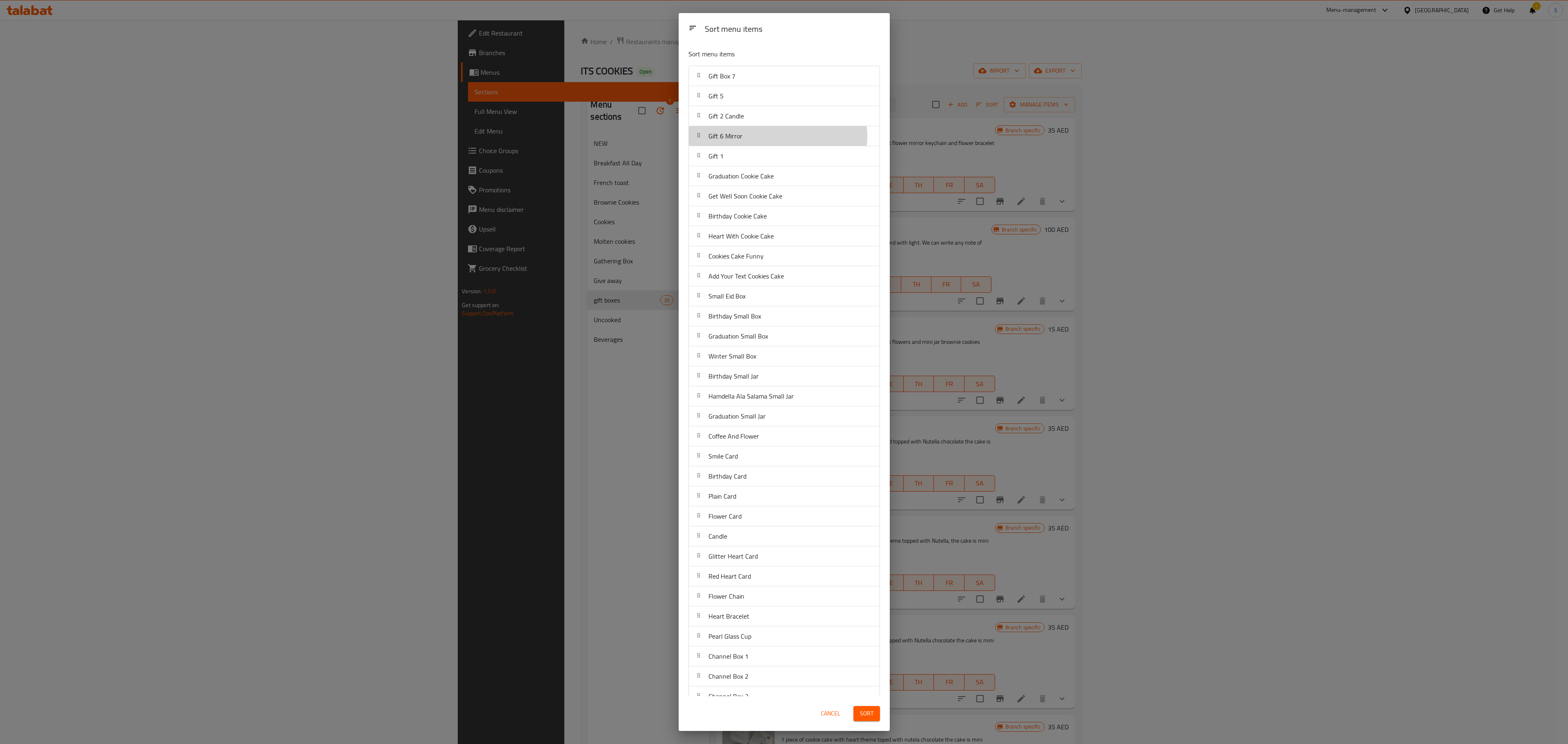
click at [777, 138] on div "Gift 6 Mirror" at bounding box center [784, 136] width 184 height 20
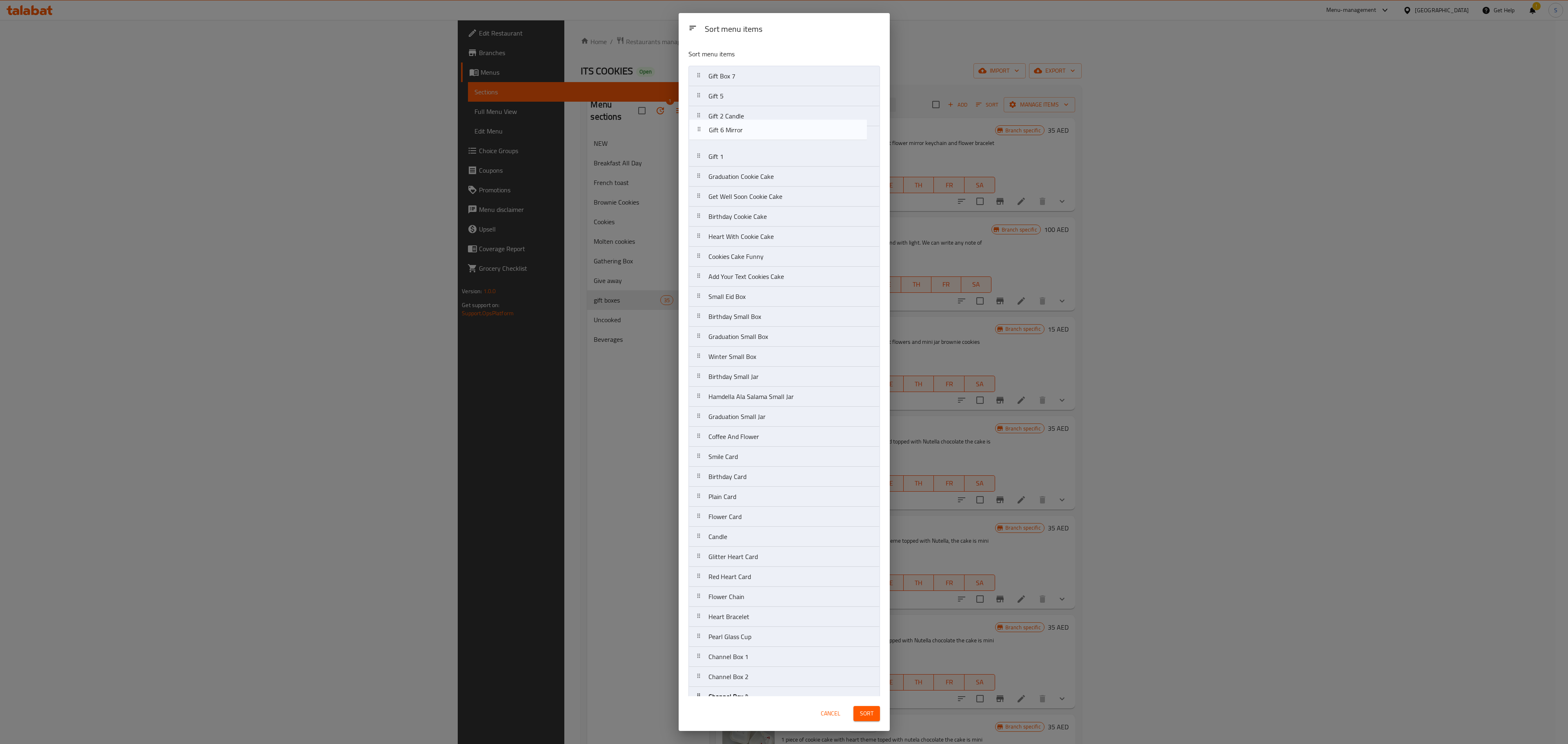
drag, startPoint x: 762, startPoint y: 140, endPoint x: 765, endPoint y: 119, distance: 21.2
click at [765, 119] on nav "Gift Box 7 Gift 5 Gift 2 Candle Gift 6 Mirror Gift 1 Graduation Cookie Cake Get…" at bounding box center [784, 416] width 192 height 702
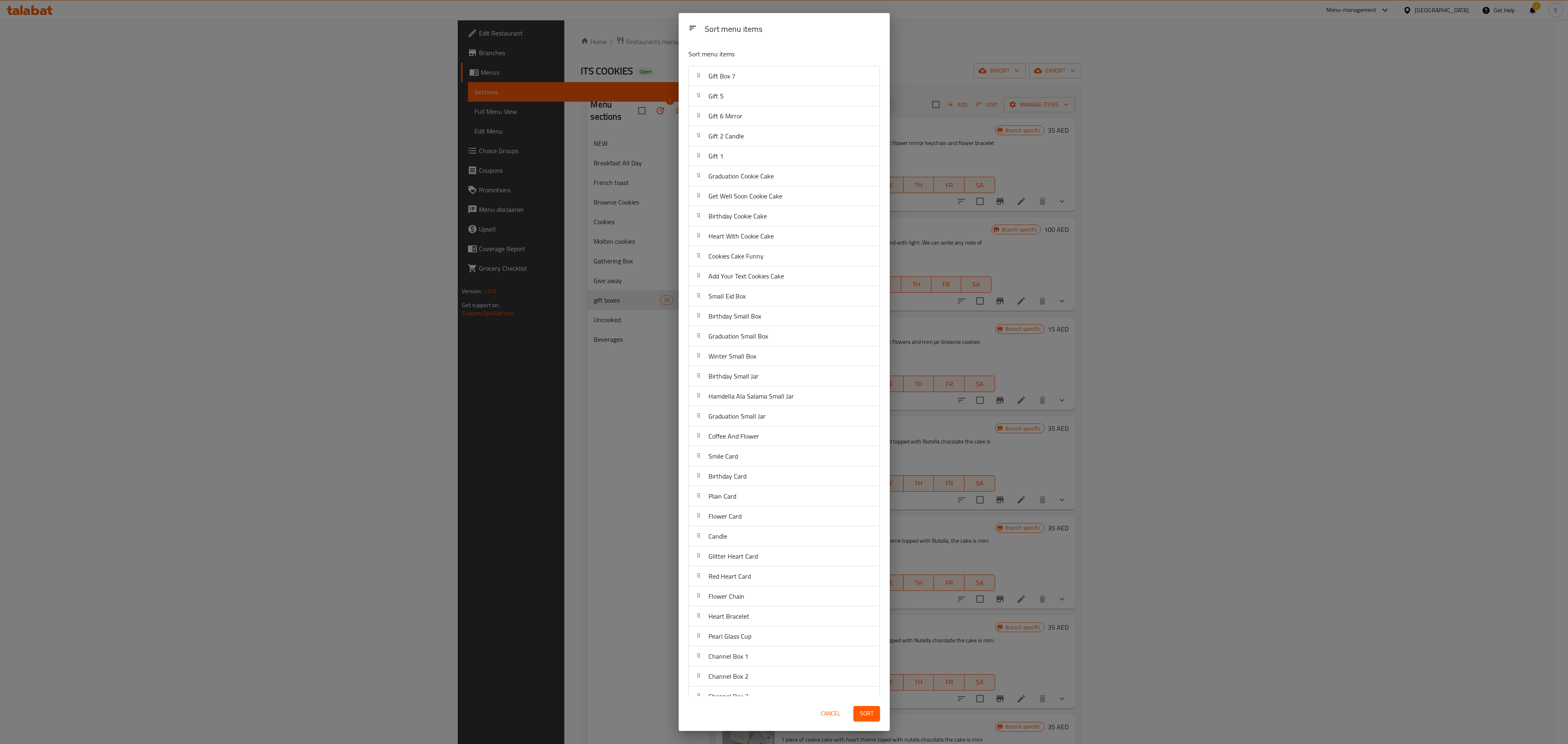
click at [864, 711] on span "Sort" at bounding box center [867, 713] width 13 height 10
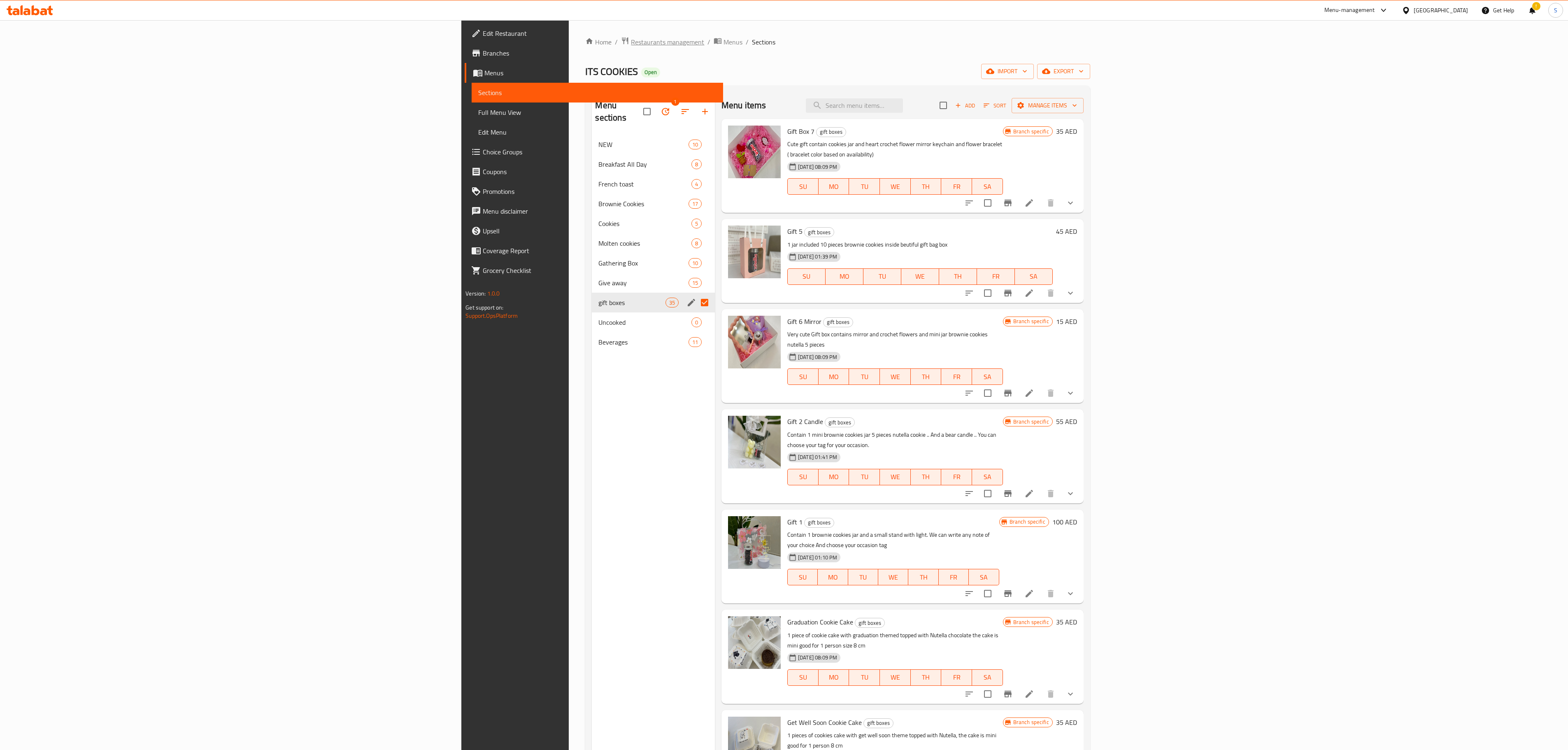
click at [631, 37] on span "Restaurants management" at bounding box center [668, 42] width 74 height 10
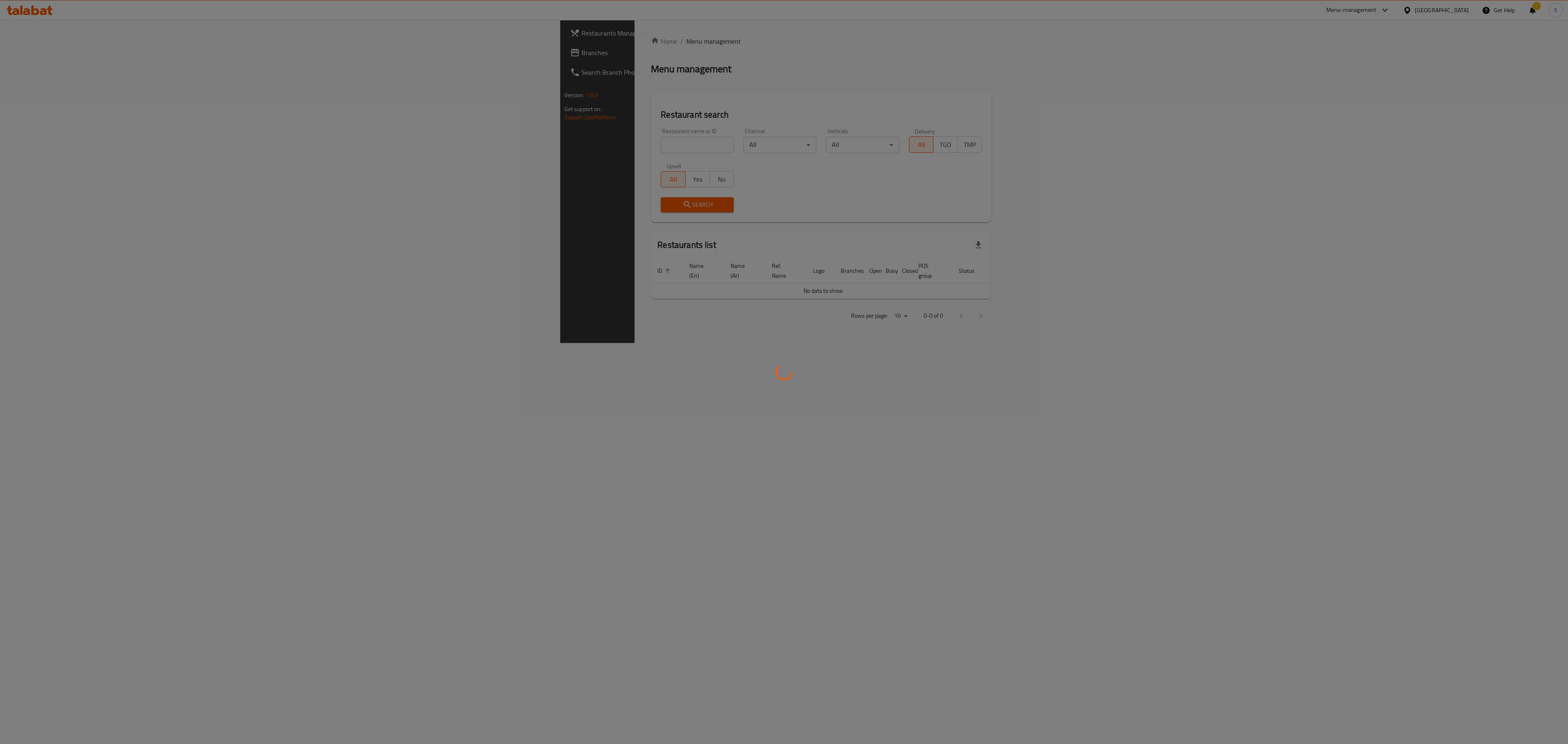
click at [394, 141] on div at bounding box center [784, 372] width 1568 height 744
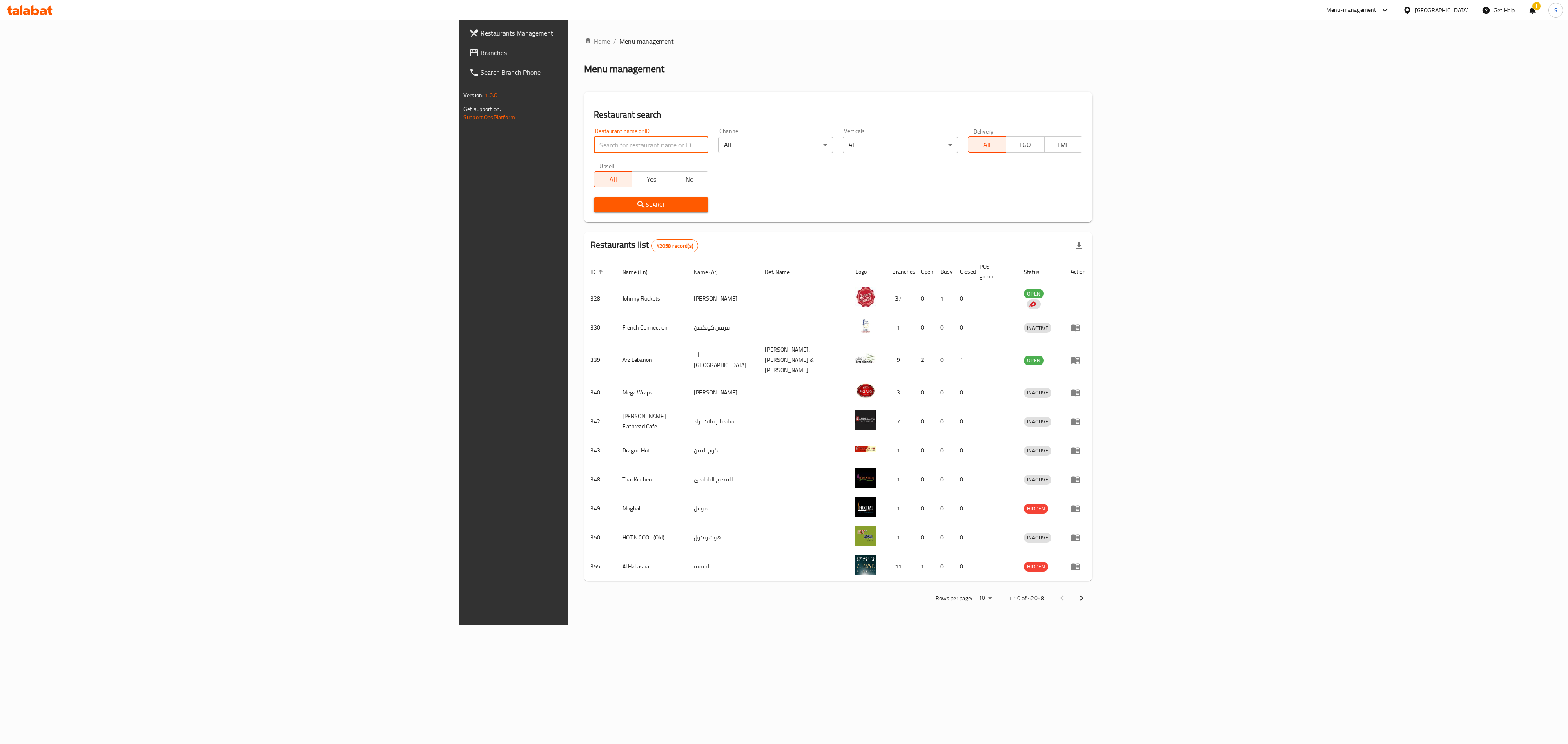
click at [594, 141] on input "search" at bounding box center [651, 145] width 114 height 17
type input "bayara world"
click button "Search" at bounding box center [651, 205] width 114 height 15
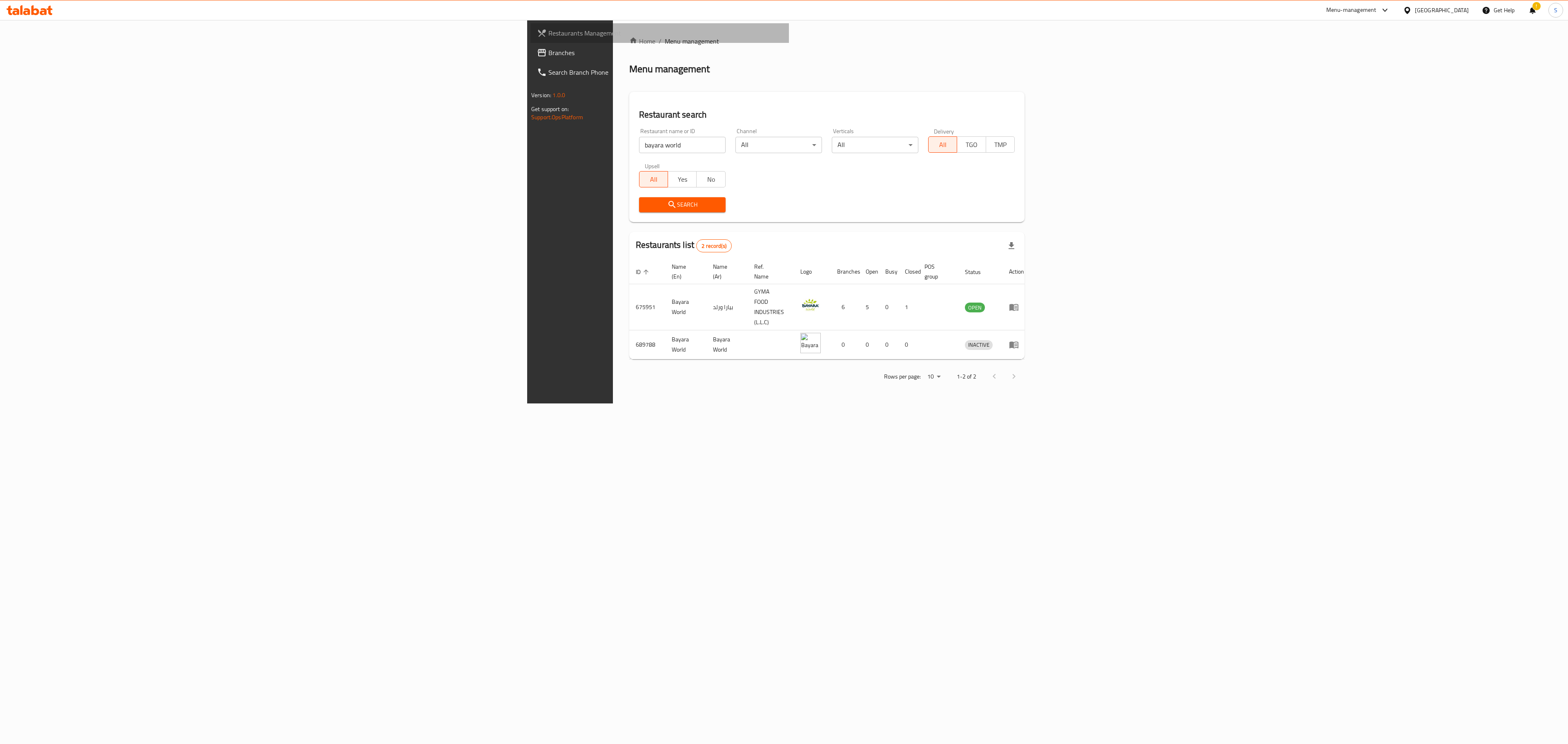
click at [530, 24] on link "Restaurants Management" at bounding box center [660, 33] width 259 height 20
